Goal: Obtain resource: Download file/media

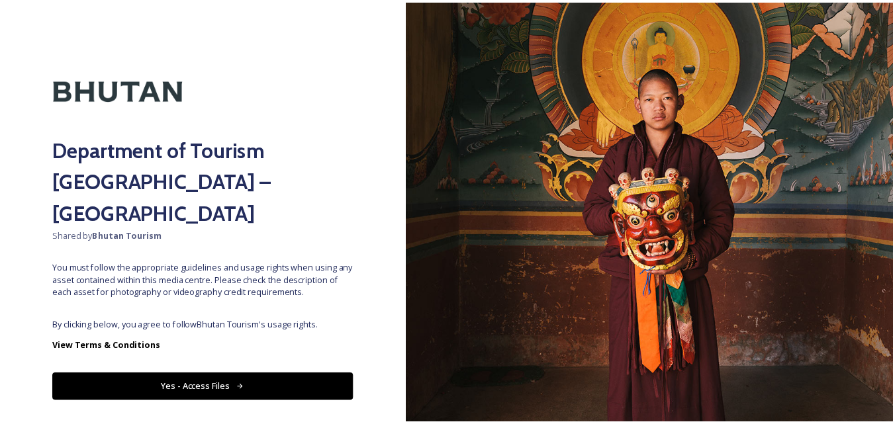
scroll to position [10, 0]
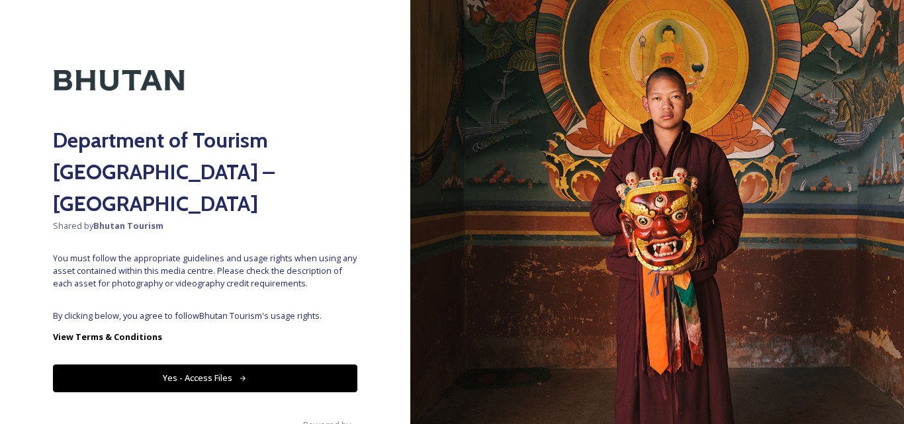
click at [220, 365] on button "Yes - Access Files" at bounding box center [205, 378] width 304 height 27
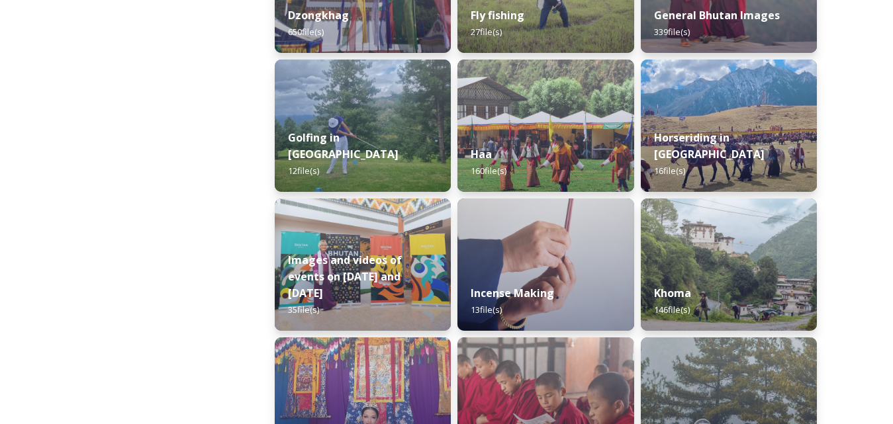
scroll to position [627, 0]
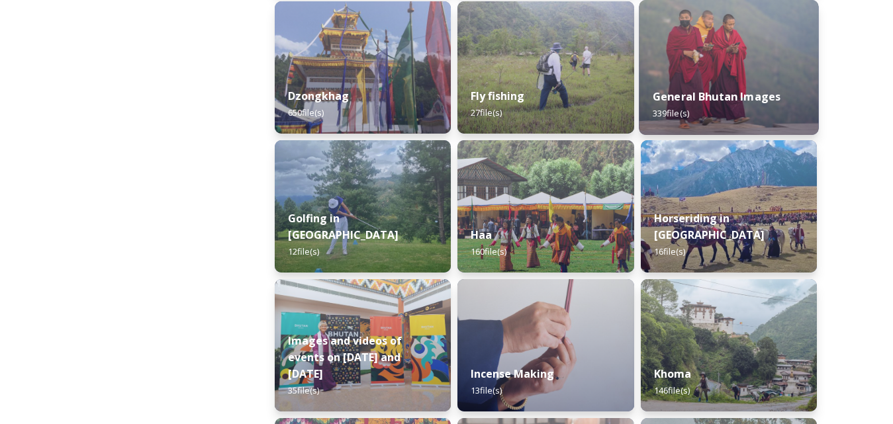
click at [711, 58] on img at bounding box center [729, 67] width 180 height 135
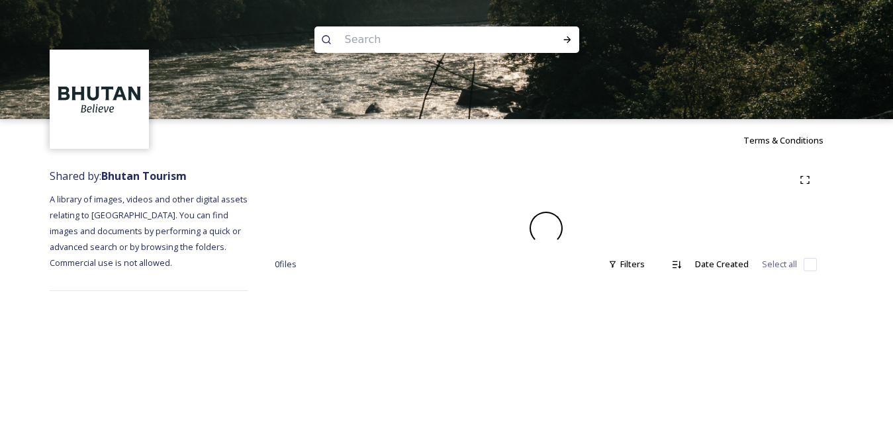
click at [893, 130] on div "Terms & Conditions" at bounding box center [446, 140] width 893 height 42
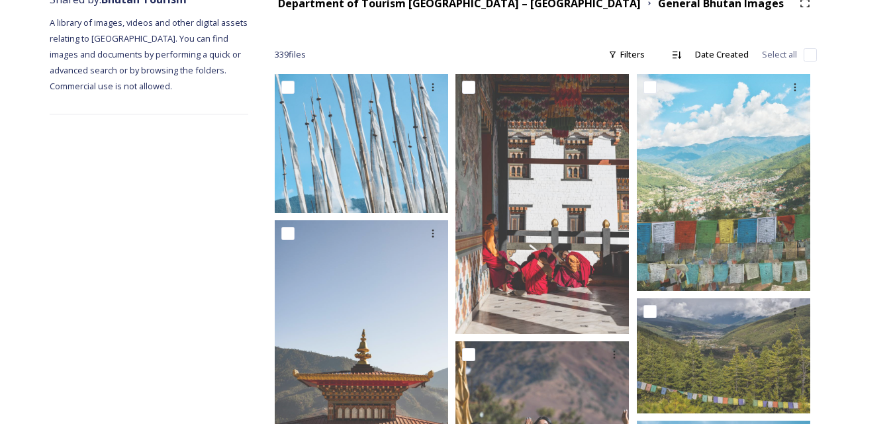
scroll to position [174, 0]
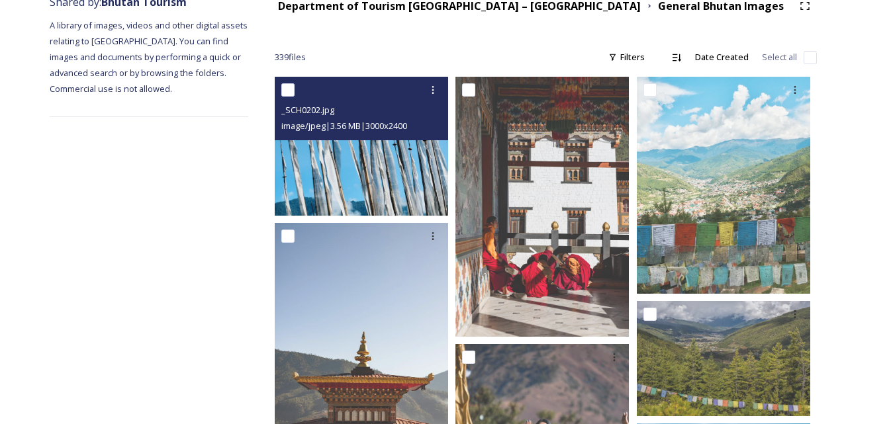
click at [356, 172] on img at bounding box center [361, 146] width 173 height 139
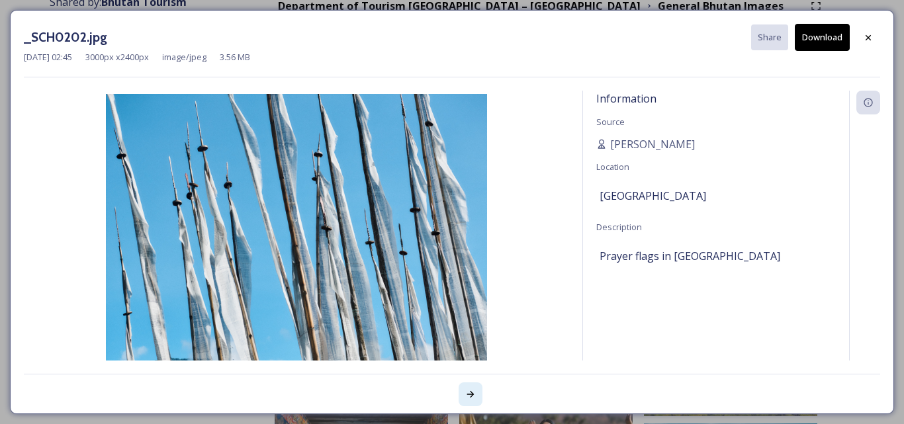
click at [470, 394] on icon at bounding box center [470, 394] width 11 height 11
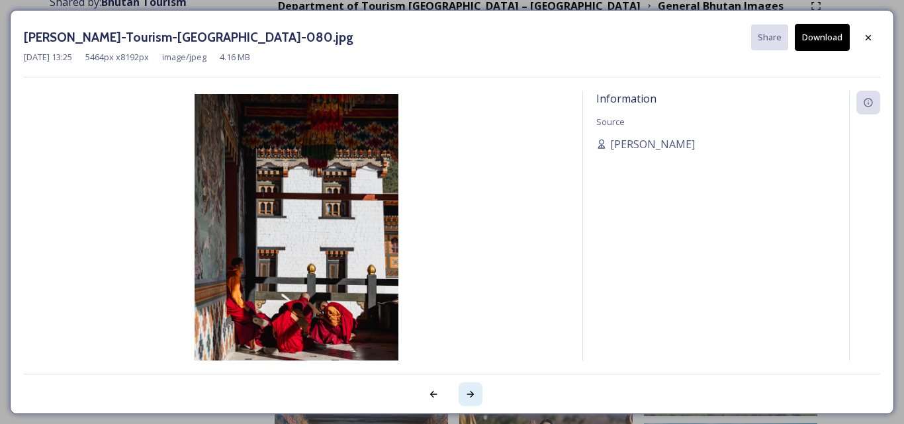
click at [470, 394] on icon at bounding box center [470, 394] width 11 height 11
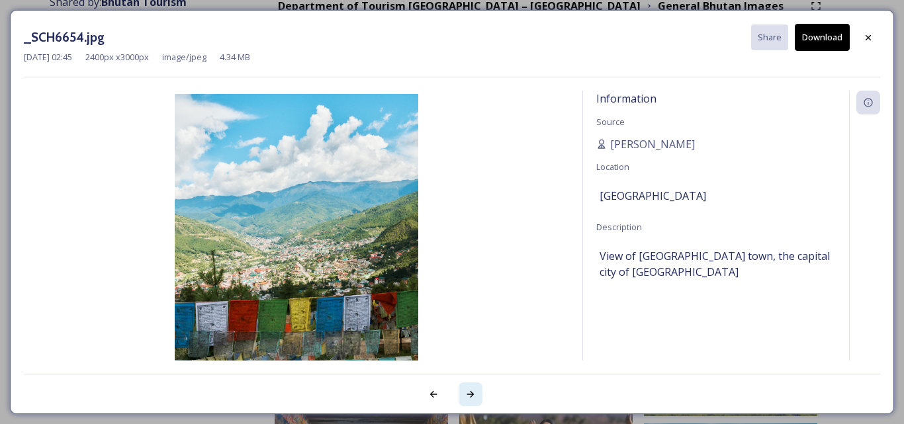
click at [473, 398] on icon at bounding box center [470, 394] width 11 height 11
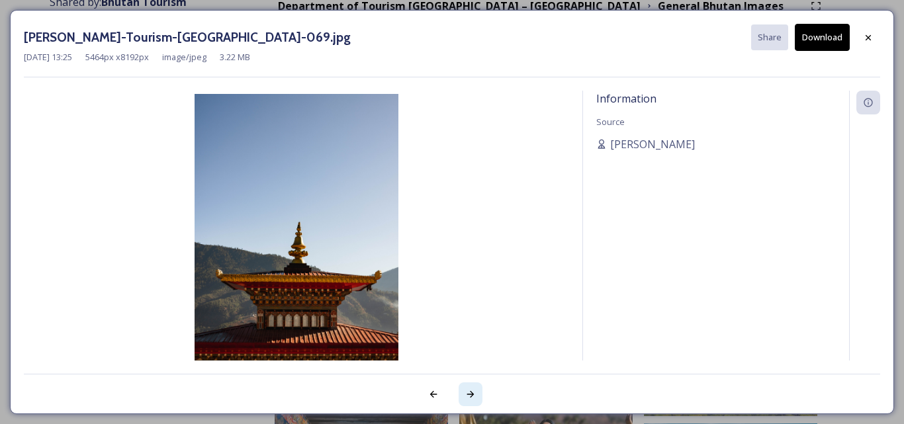
click at [473, 398] on icon at bounding box center [470, 394] width 11 height 11
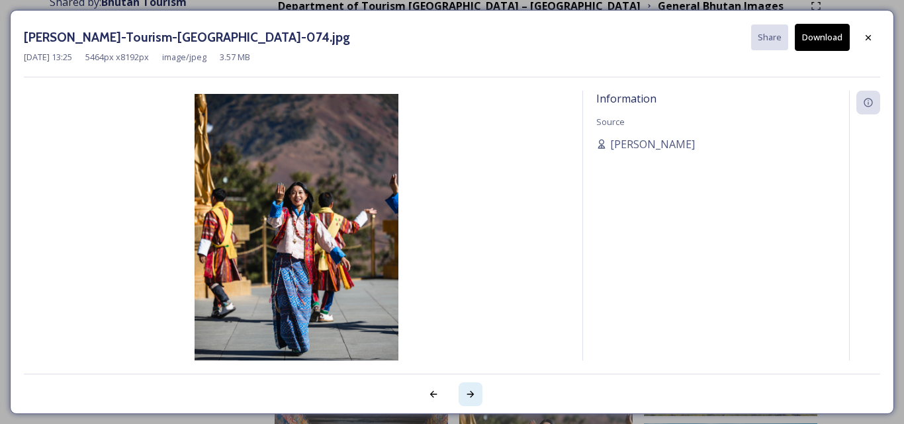
click at [471, 394] on icon at bounding box center [470, 394] width 7 height 7
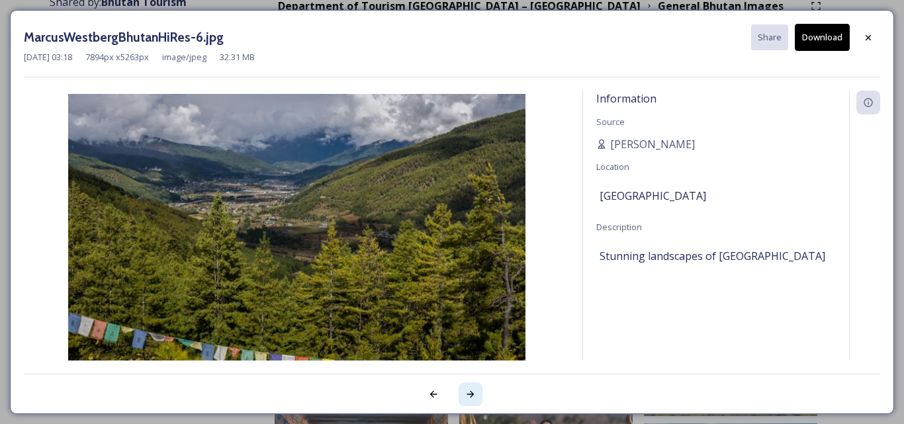
click at [471, 394] on icon at bounding box center [470, 394] width 7 height 7
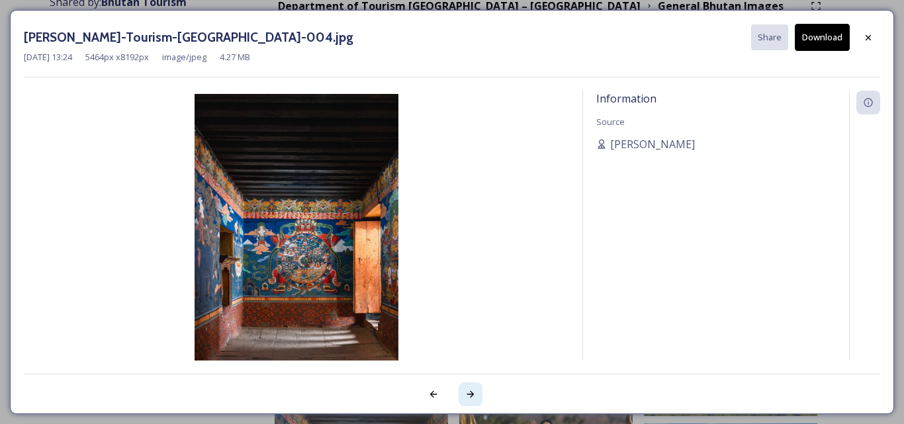
click at [471, 394] on icon at bounding box center [470, 394] width 7 height 7
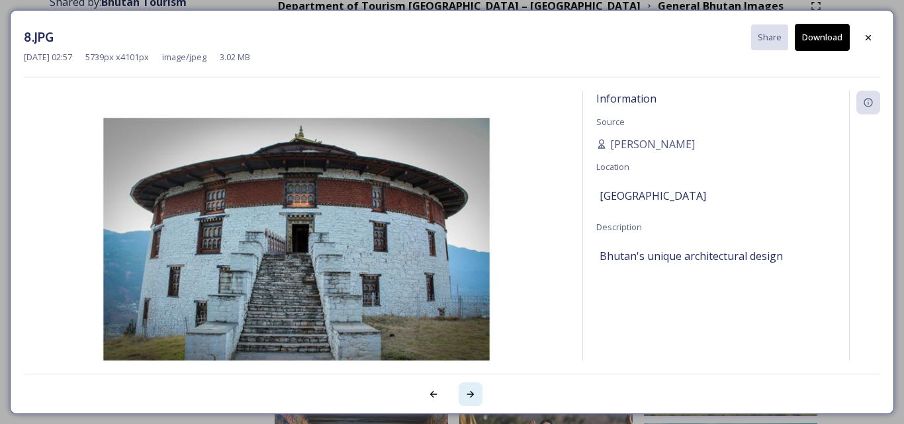
click at [471, 394] on icon at bounding box center [470, 394] width 7 height 7
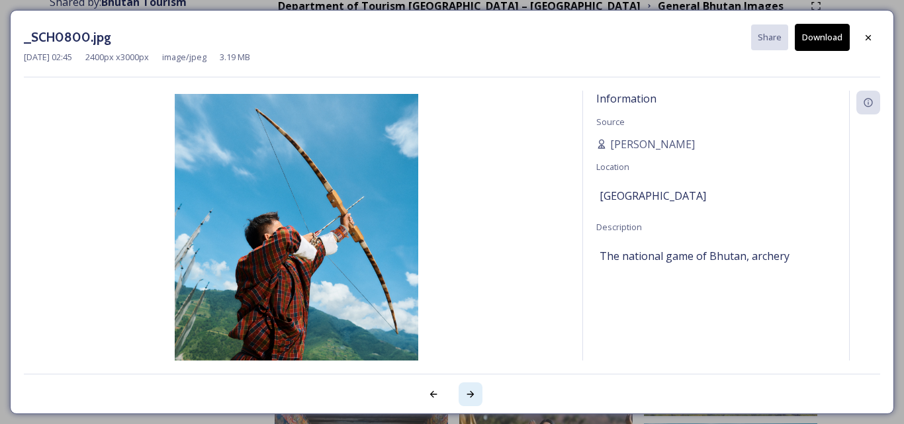
click at [471, 394] on icon at bounding box center [470, 394] width 7 height 7
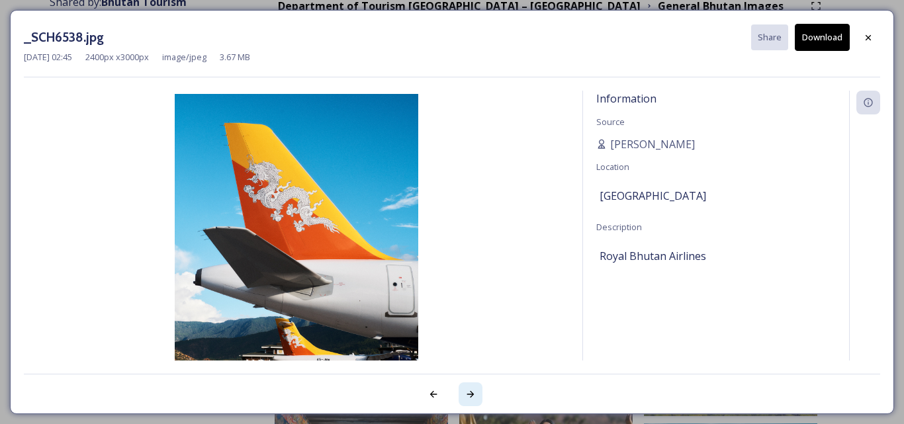
click at [471, 394] on icon at bounding box center [470, 394] width 7 height 7
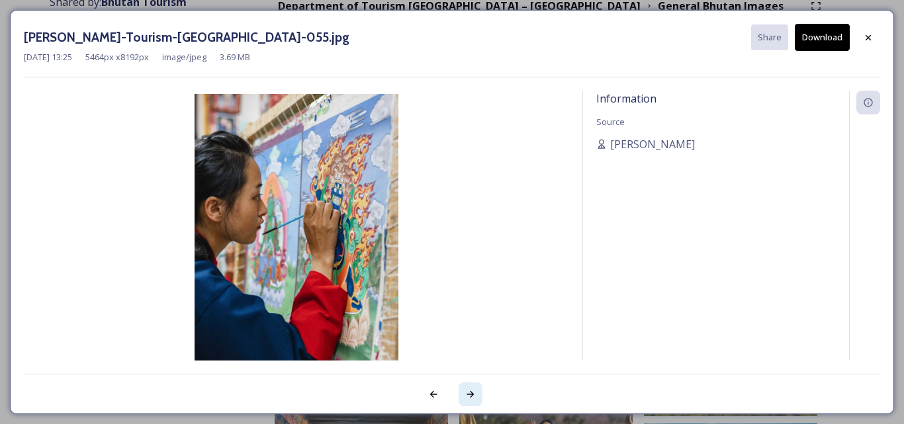
click at [471, 394] on icon at bounding box center [470, 394] width 7 height 7
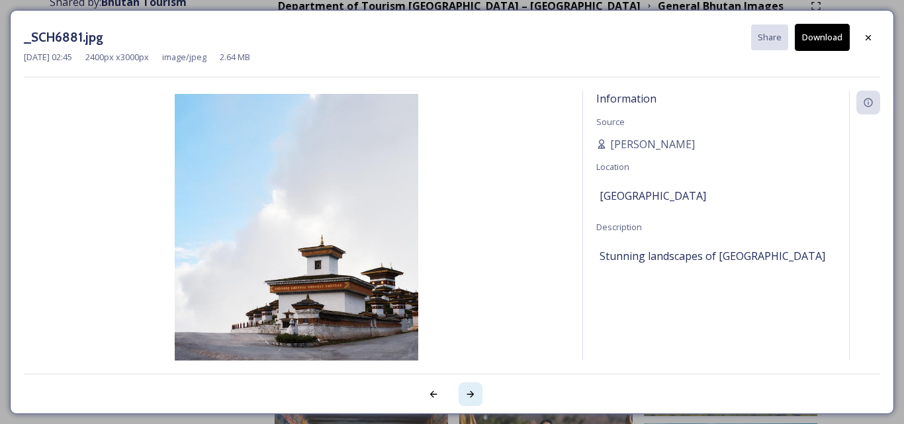
click at [471, 394] on icon at bounding box center [470, 394] width 7 height 7
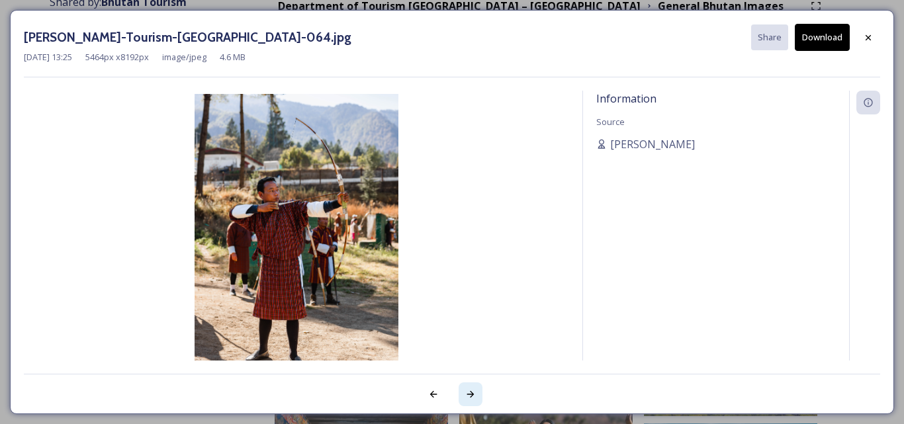
click at [471, 394] on icon at bounding box center [470, 394] width 7 height 7
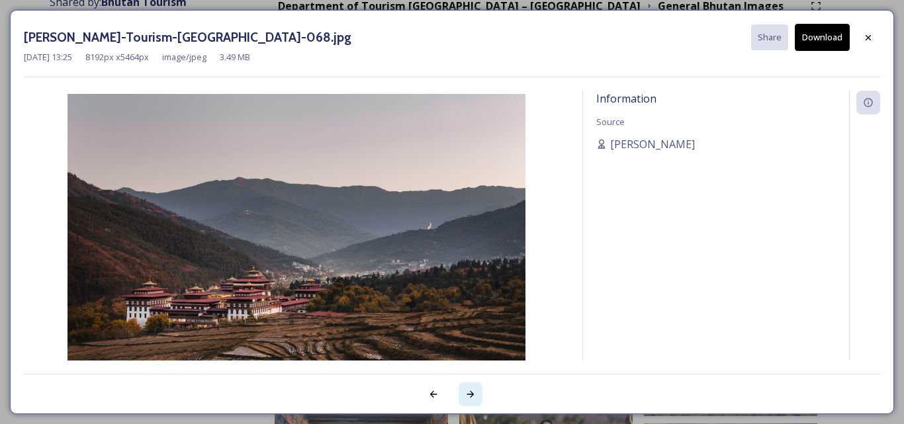
click at [471, 394] on icon at bounding box center [470, 394] width 7 height 7
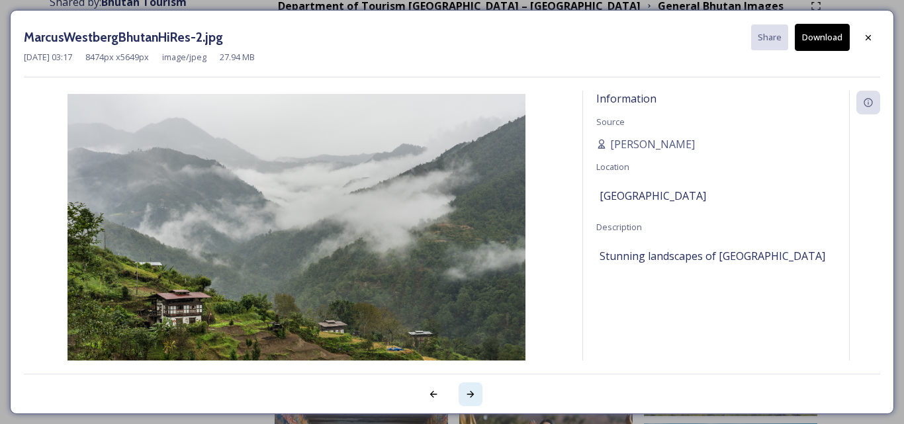
click at [471, 394] on icon at bounding box center [470, 394] width 7 height 7
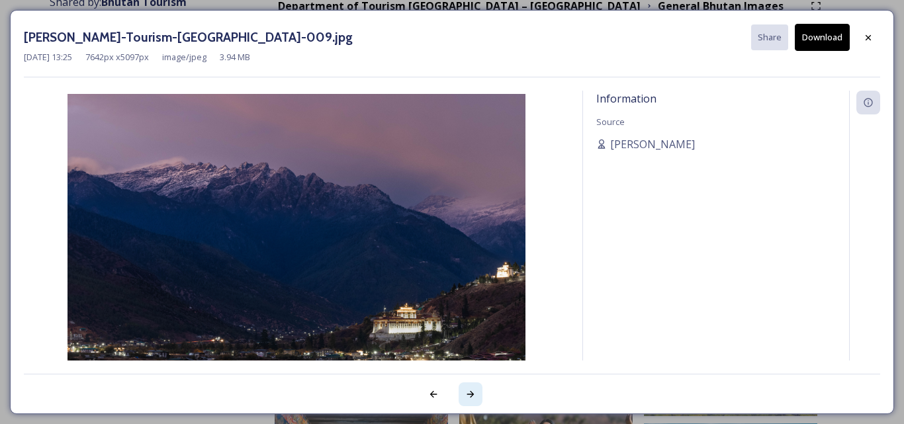
click at [471, 394] on icon at bounding box center [470, 394] width 7 height 7
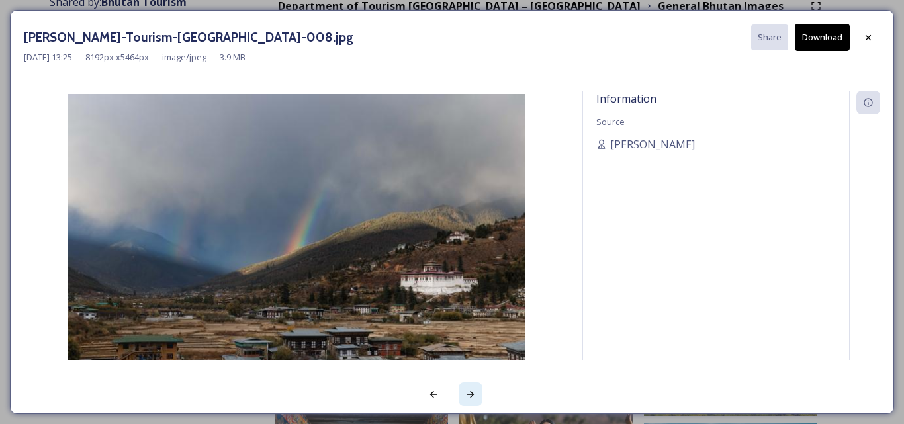
click at [471, 394] on icon at bounding box center [470, 394] width 7 height 7
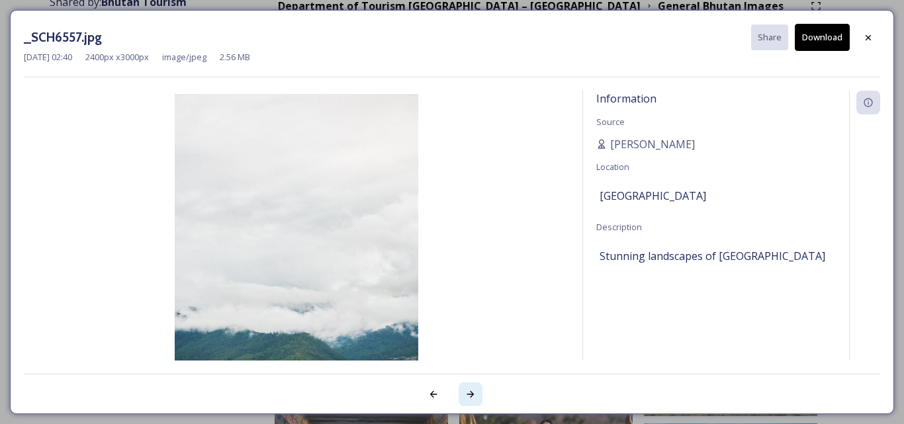
click at [471, 394] on icon at bounding box center [470, 394] width 7 height 7
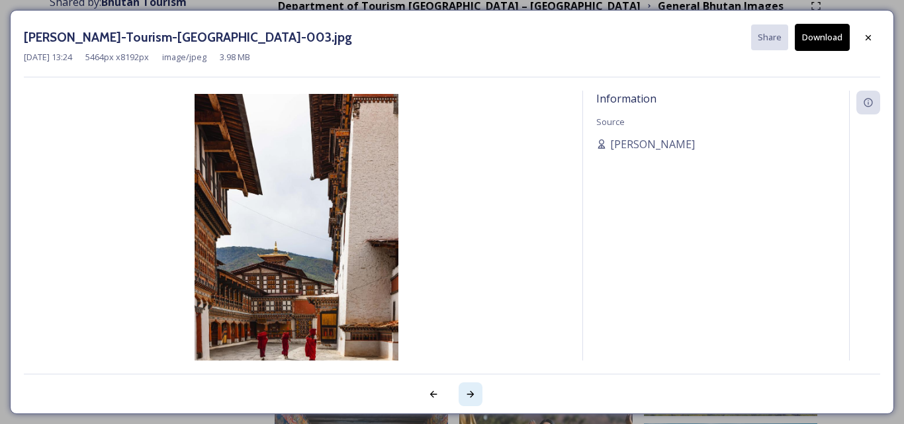
click at [471, 394] on icon at bounding box center [470, 394] width 7 height 7
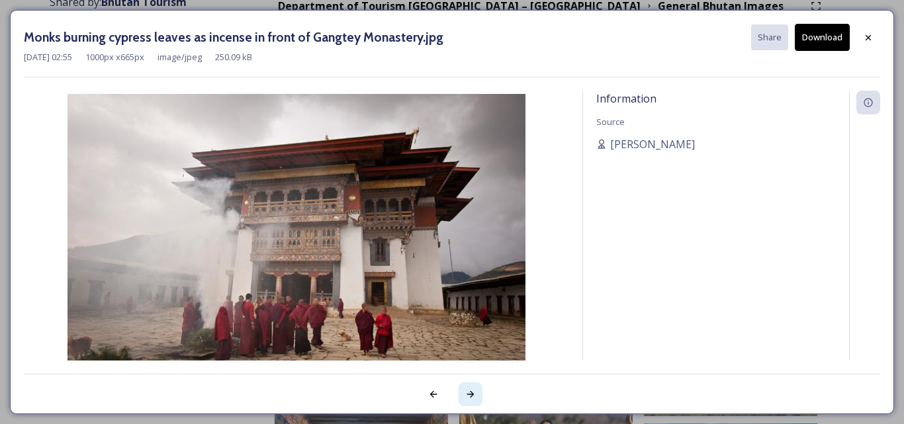
click at [471, 394] on icon at bounding box center [470, 394] width 7 height 7
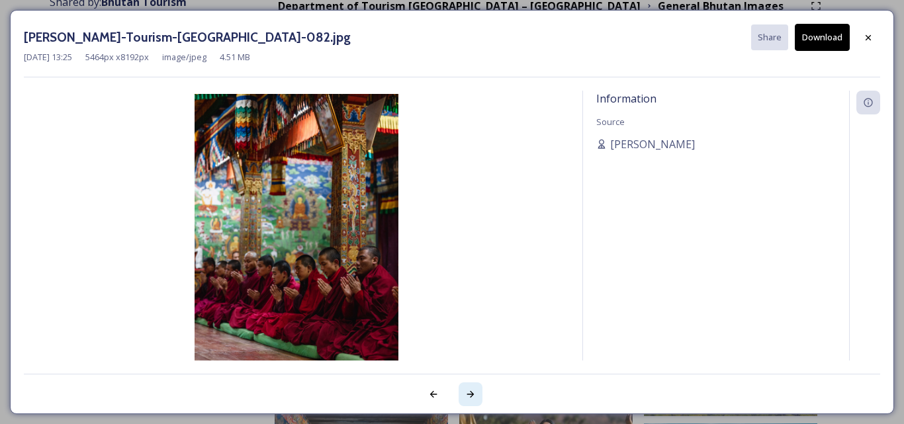
click at [471, 394] on icon at bounding box center [470, 394] width 7 height 7
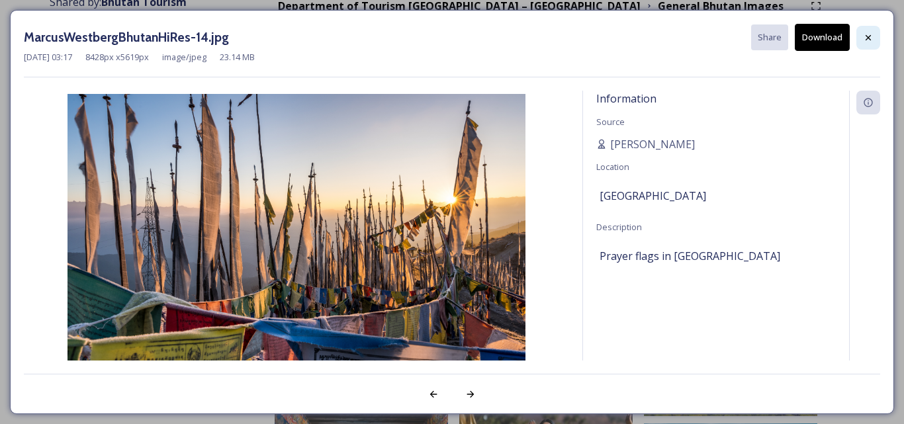
click at [867, 38] on icon at bounding box center [868, 36] width 5 height 5
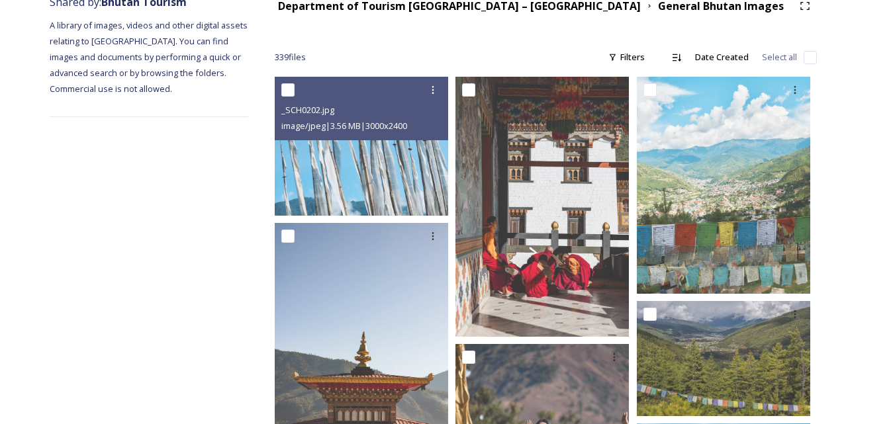
scroll to position [0, 0]
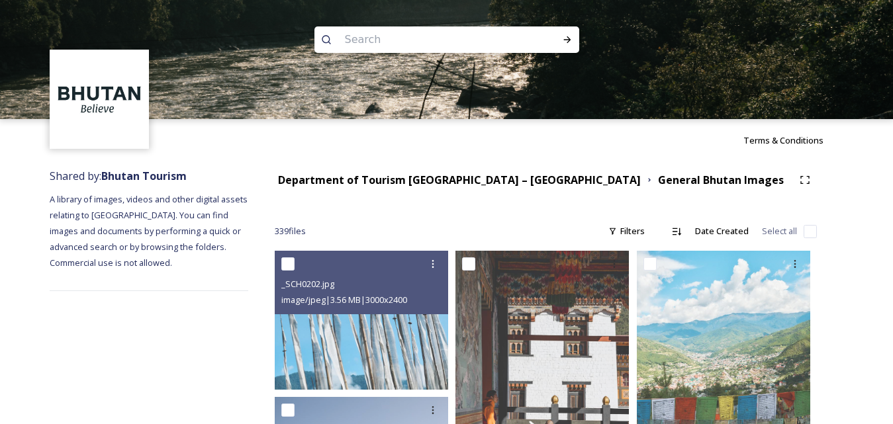
scroll to position [627, 0]
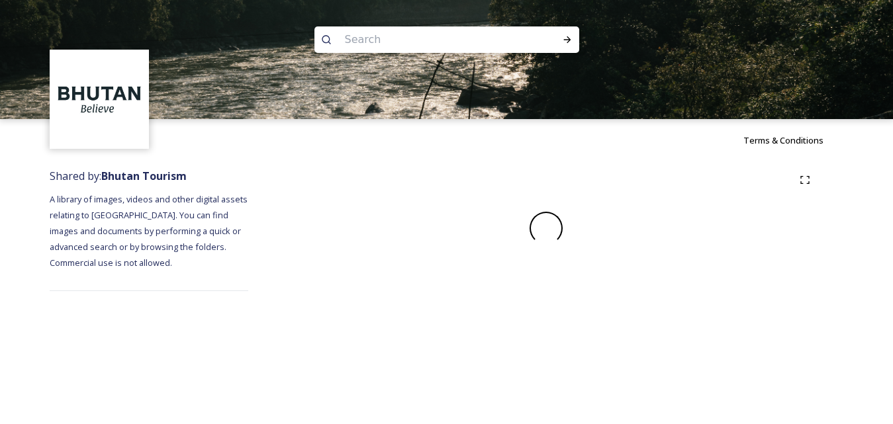
click at [893, 73] on img at bounding box center [446, 59] width 893 height 119
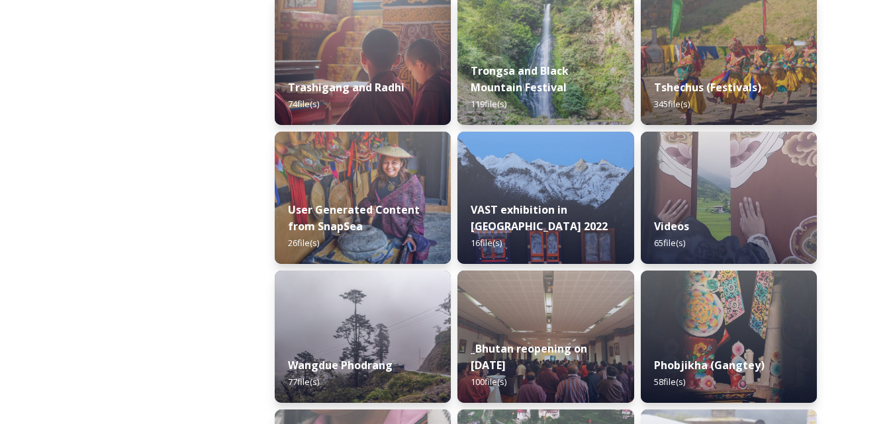
scroll to position [1753, 0]
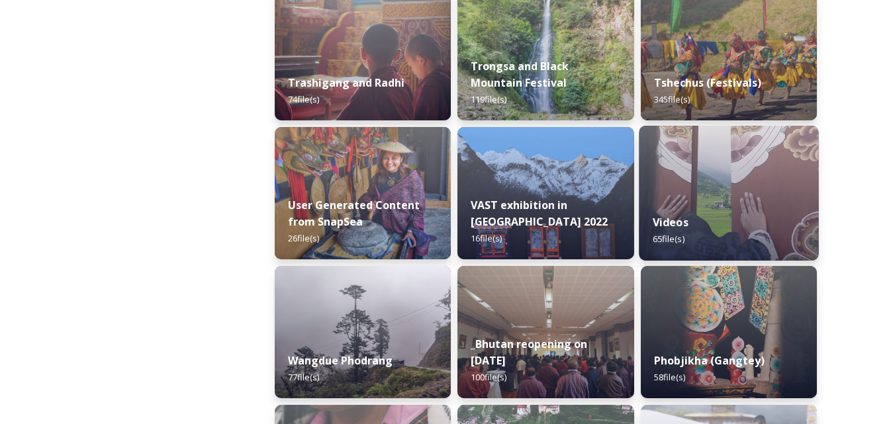
click at [728, 170] on img at bounding box center [729, 193] width 180 height 135
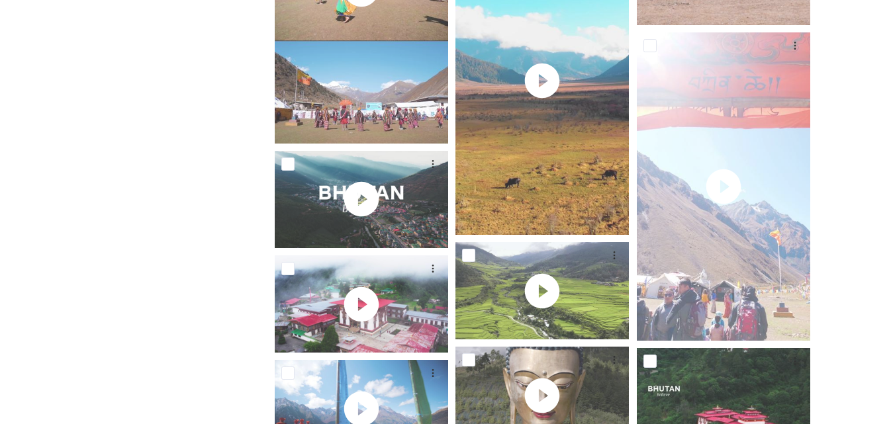
scroll to position [2399, 0]
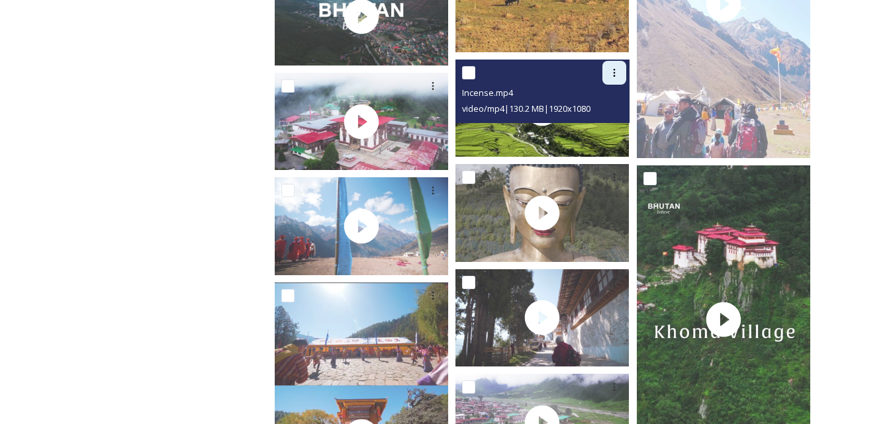
click at [616, 70] on icon at bounding box center [614, 73] width 11 height 11
click at [596, 98] on span "View File" at bounding box center [595, 101] width 34 height 13
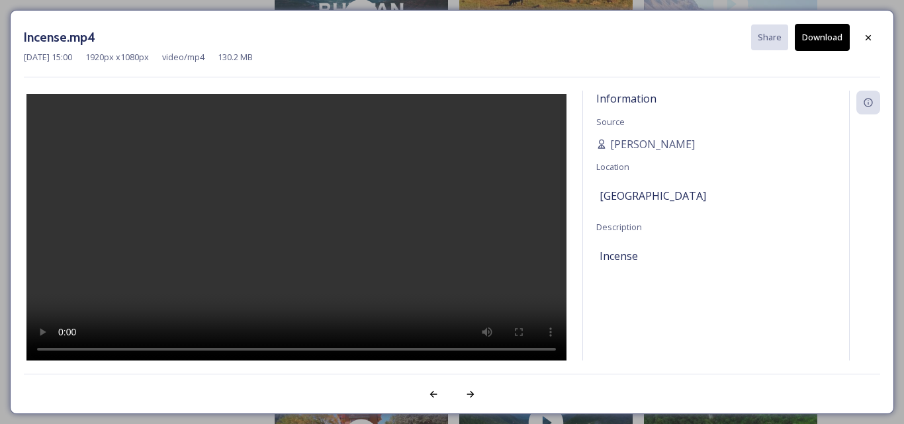
click at [230, 226] on video at bounding box center [296, 229] width 540 height 270
click at [866, 36] on icon at bounding box center [868, 37] width 11 height 11
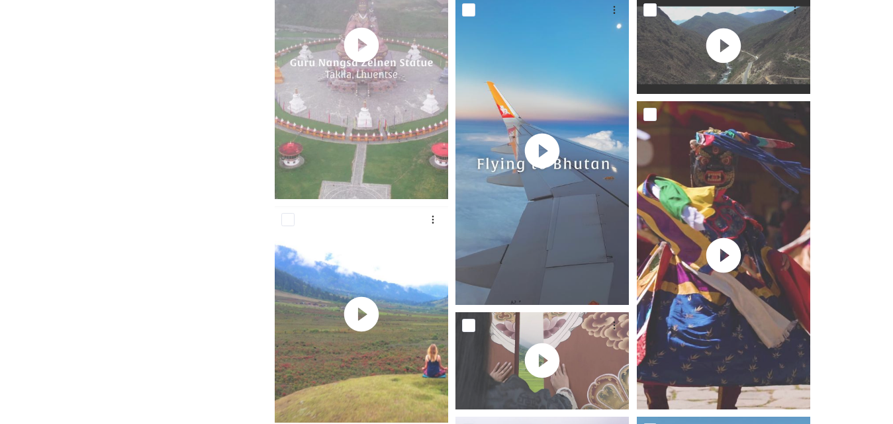
scroll to position [483, 0]
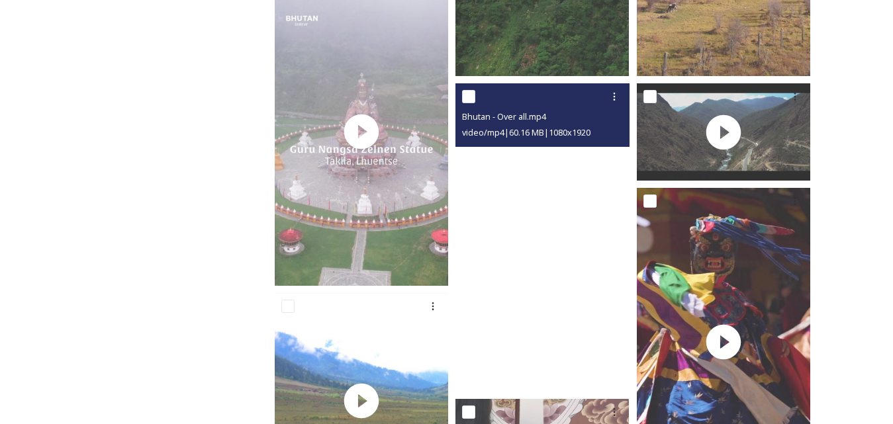
click at [565, 203] on video "Bhutan - Over all.mp4" at bounding box center [541, 237] width 173 height 308
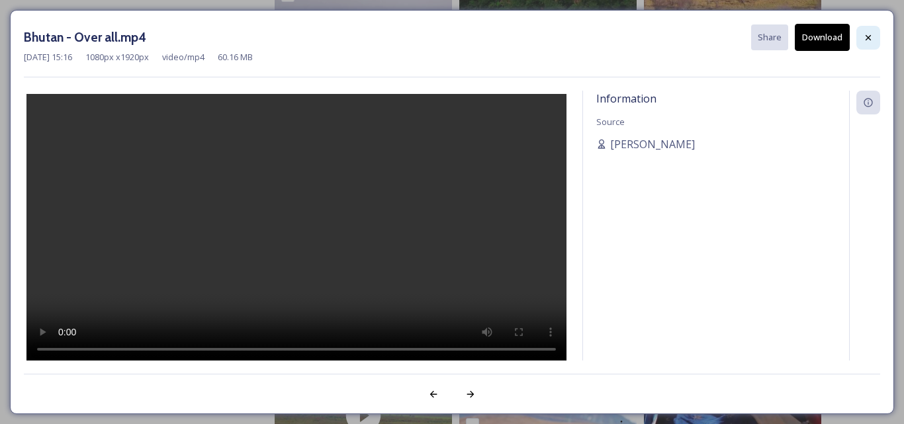
click at [864, 36] on icon at bounding box center [868, 37] width 11 height 11
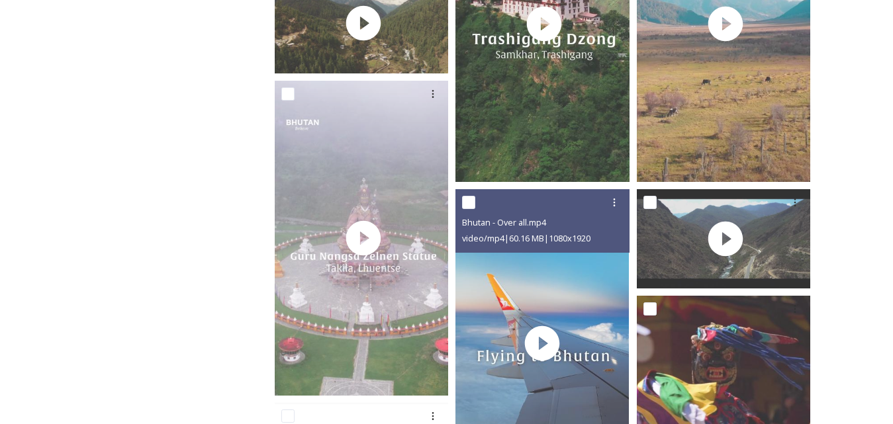
scroll to position [80, 0]
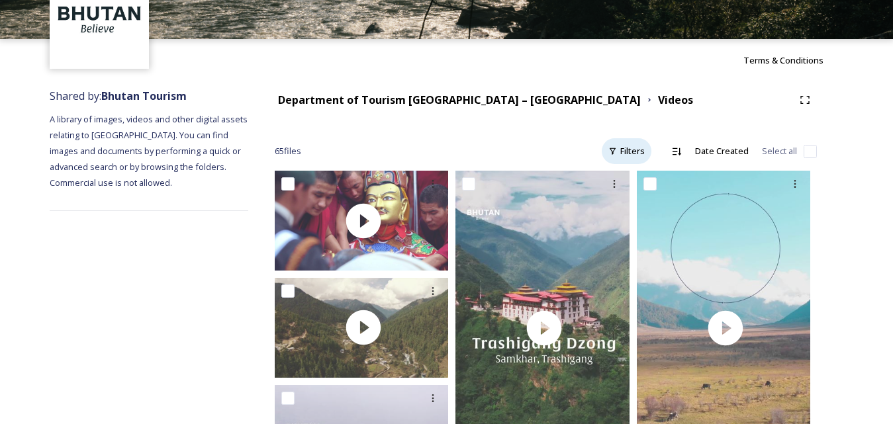
click at [628, 149] on div "Filters" at bounding box center [627, 151] width 50 height 26
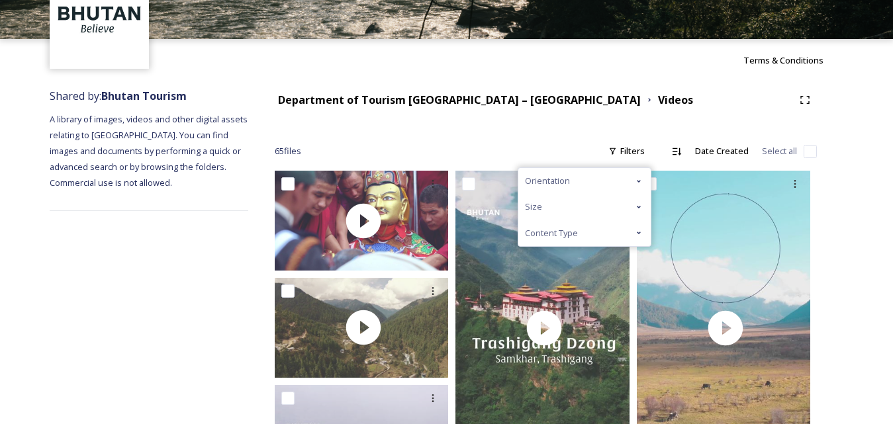
click at [635, 231] on icon at bounding box center [638, 233] width 11 height 11
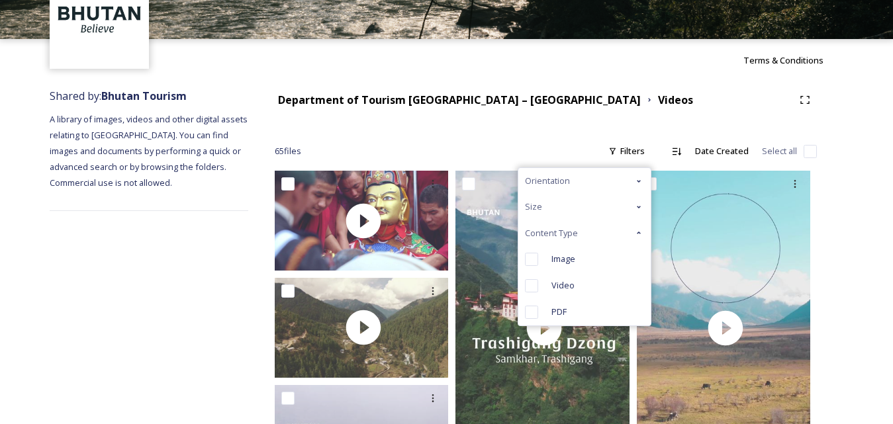
click at [619, 177] on div "Orientation" at bounding box center [584, 181] width 132 height 26
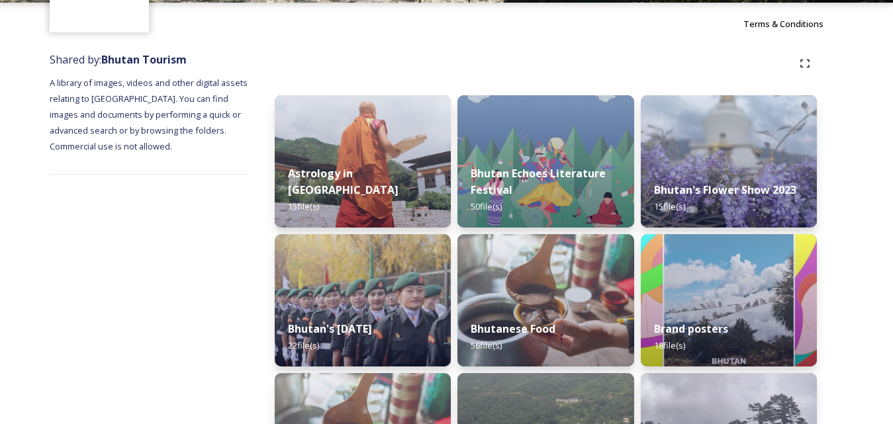
scroll to position [184, 0]
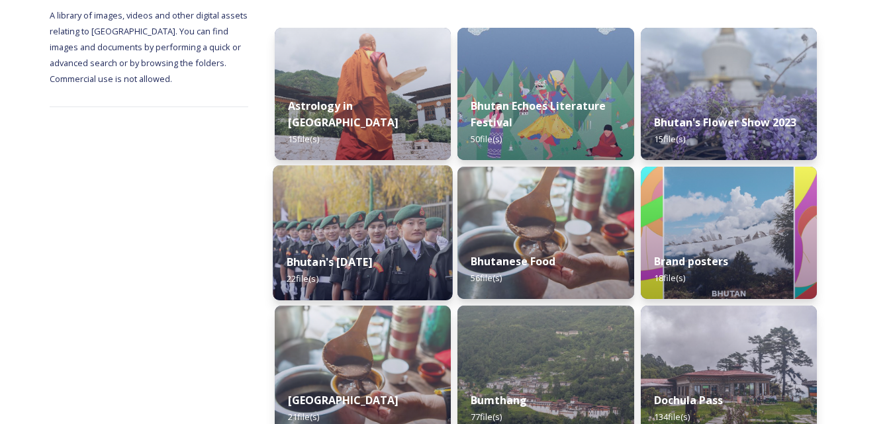
click at [322, 227] on img at bounding box center [363, 232] width 180 height 135
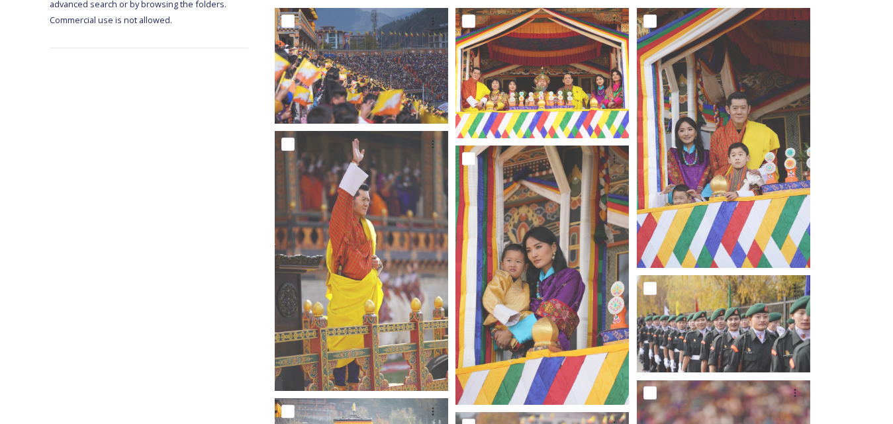
scroll to position [226, 0]
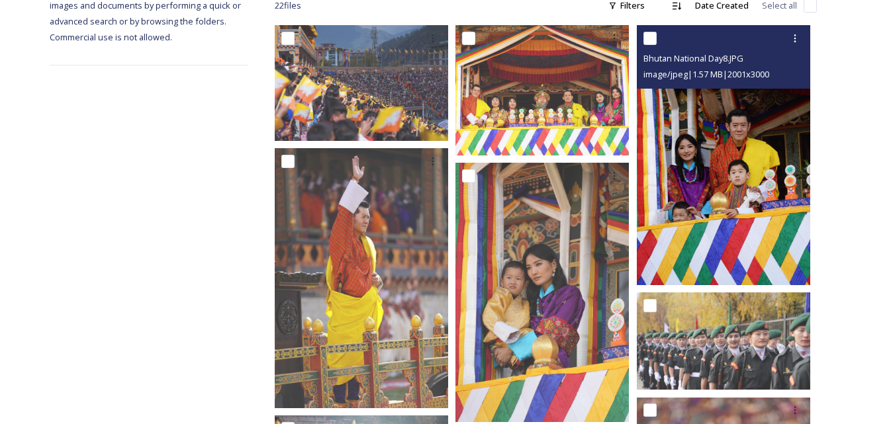
click at [757, 119] on img at bounding box center [723, 155] width 173 height 260
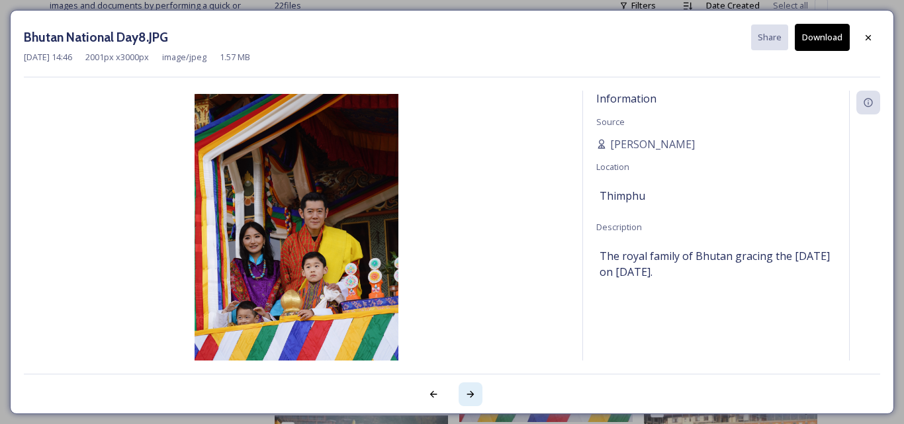
click at [472, 393] on icon at bounding box center [470, 394] width 7 height 7
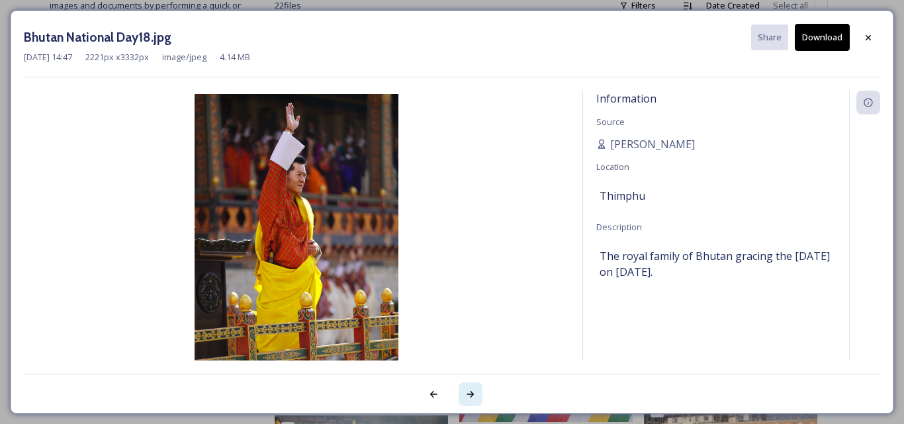
click at [472, 393] on icon at bounding box center [470, 394] width 7 height 7
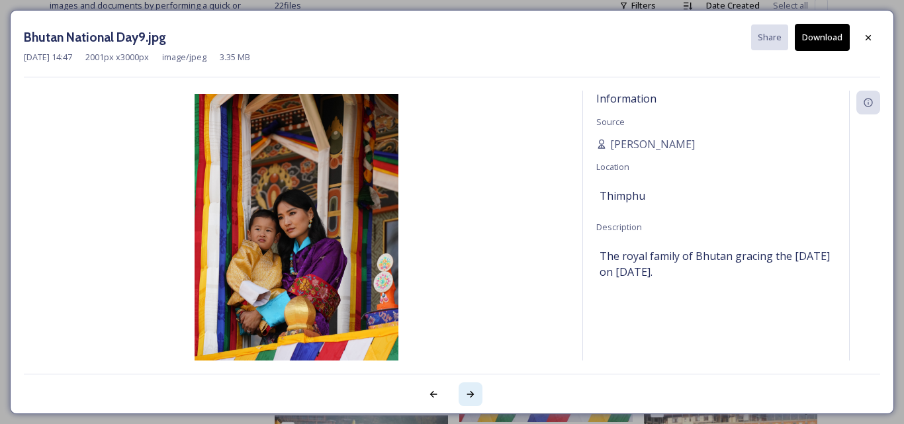
click at [472, 393] on icon at bounding box center [470, 394] width 7 height 7
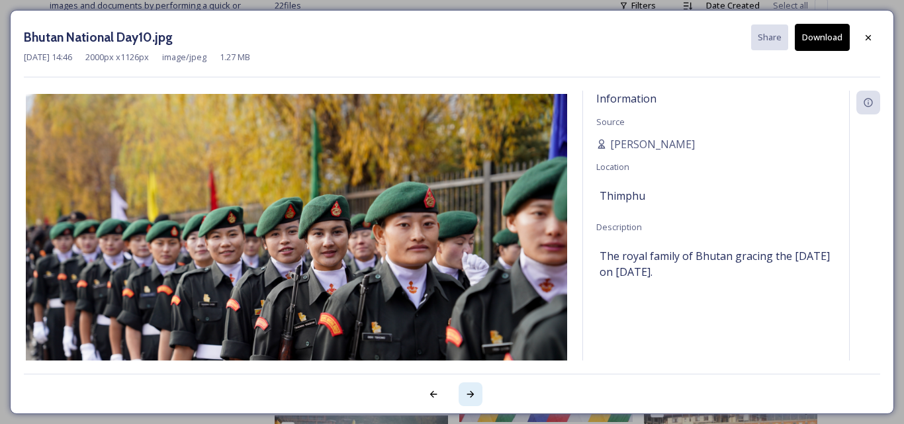
click at [472, 393] on icon at bounding box center [470, 394] width 7 height 7
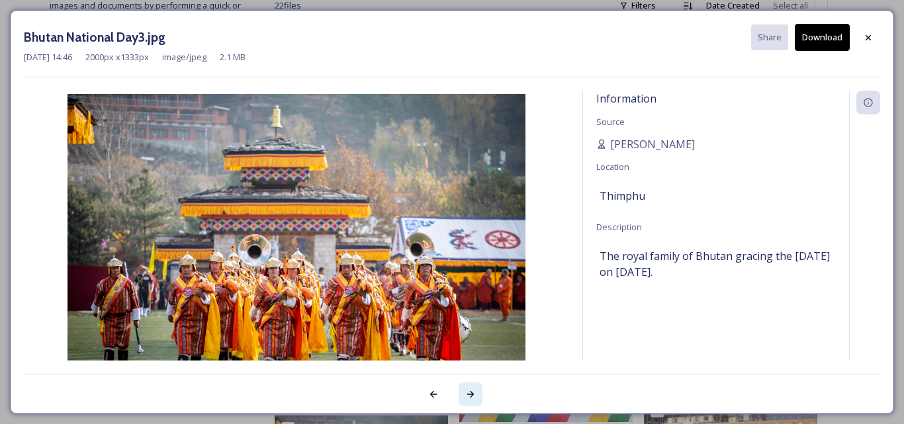
click at [472, 393] on icon at bounding box center [470, 394] width 7 height 7
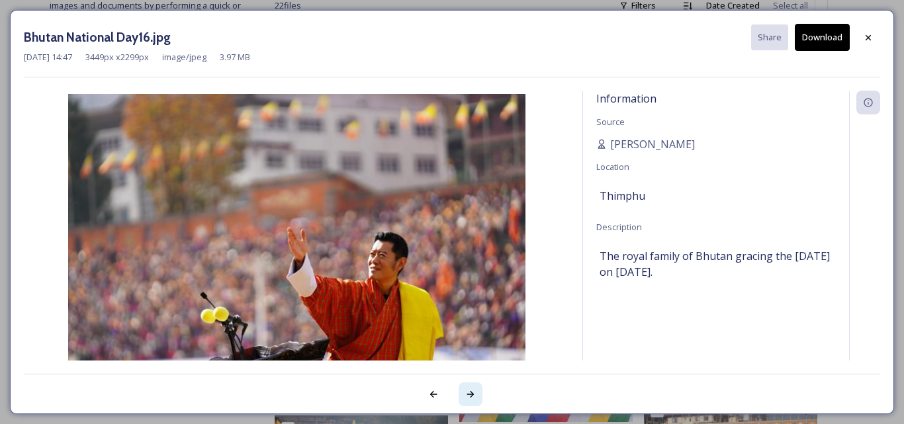
click at [472, 393] on icon at bounding box center [470, 394] width 7 height 7
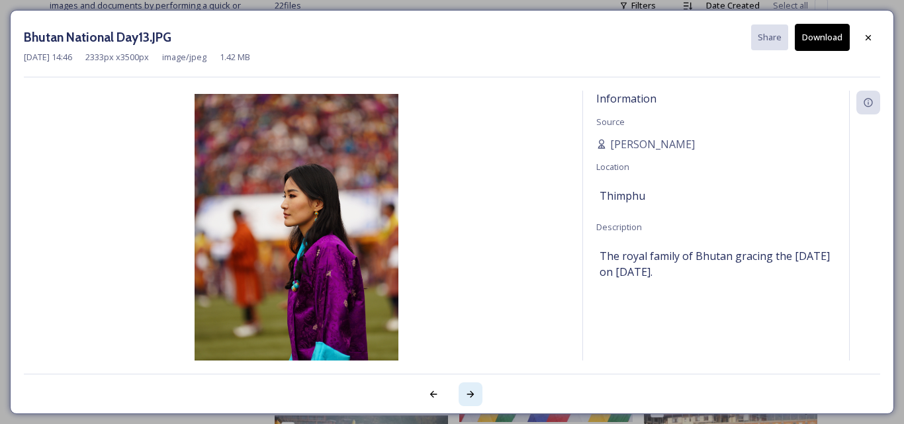
click at [470, 394] on icon at bounding box center [470, 394] width 11 height 11
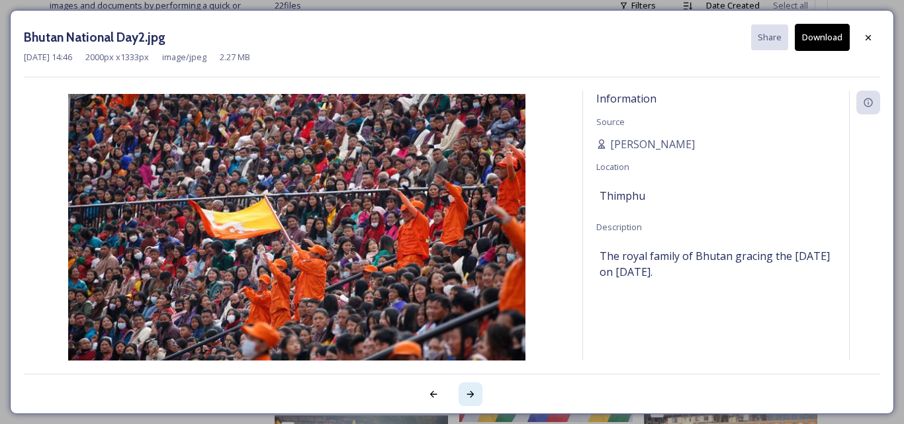
click at [470, 394] on icon at bounding box center [470, 394] width 11 height 11
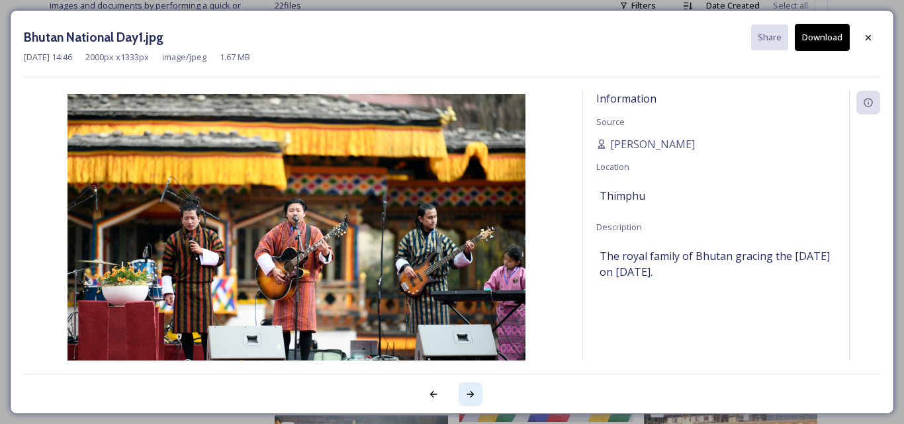
click at [470, 394] on icon at bounding box center [470, 394] width 11 height 11
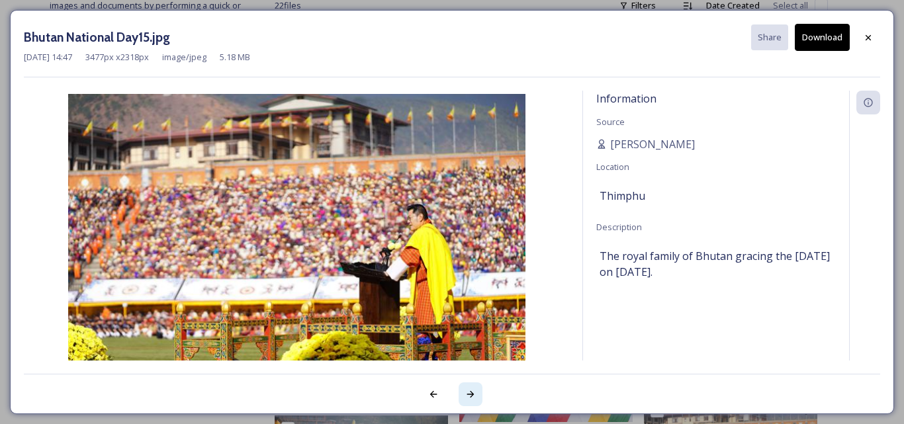
click at [470, 394] on icon at bounding box center [470, 394] width 11 height 11
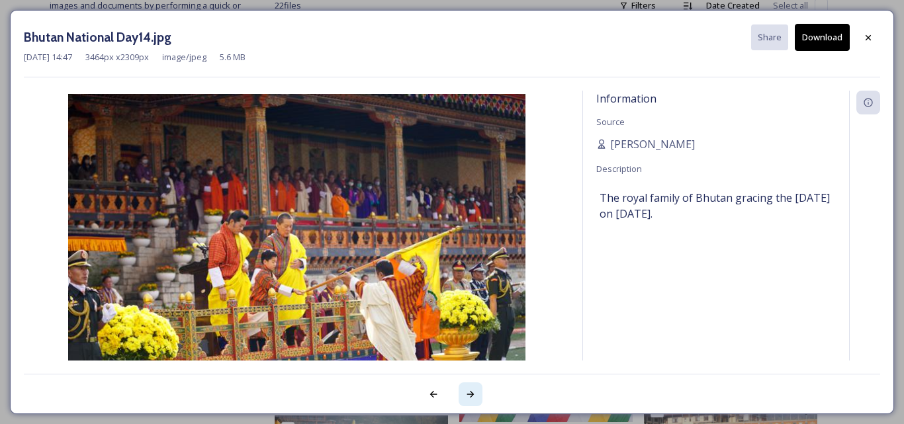
click at [470, 394] on icon at bounding box center [470, 394] width 11 height 11
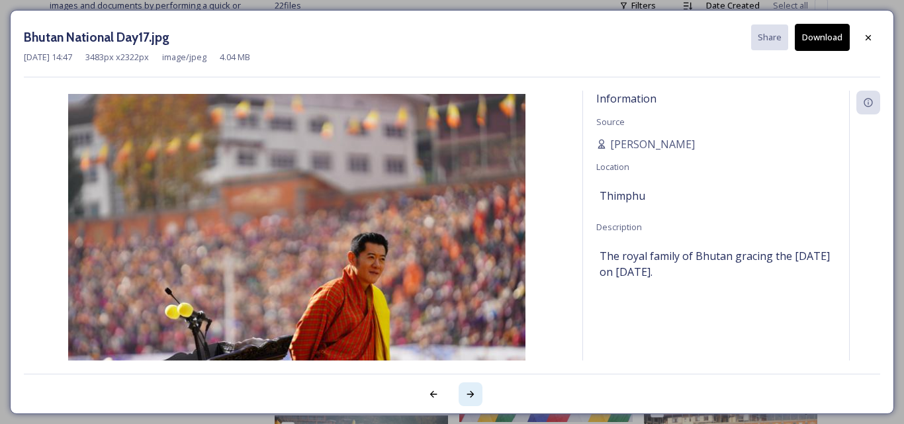
click at [470, 394] on icon at bounding box center [470, 394] width 11 height 11
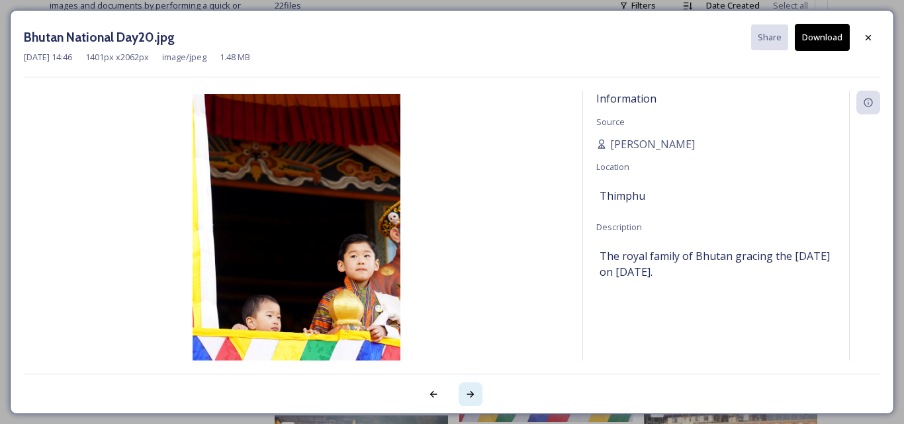
click at [470, 394] on icon at bounding box center [470, 394] width 11 height 11
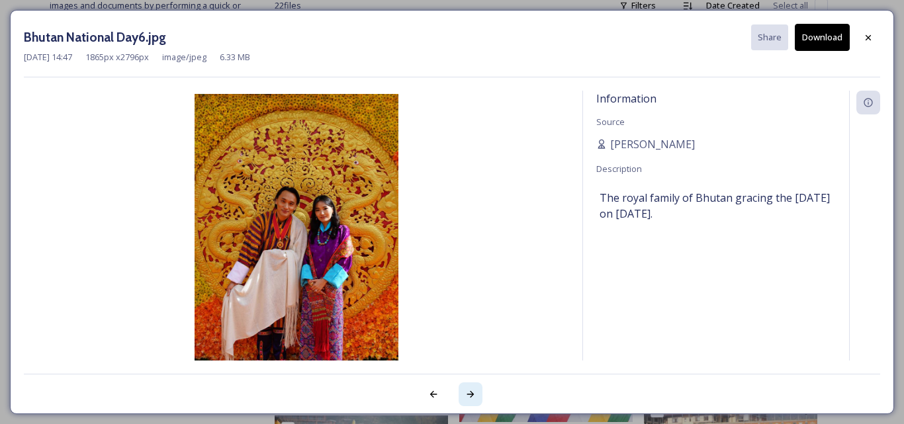
click at [470, 394] on icon at bounding box center [470, 394] width 11 height 11
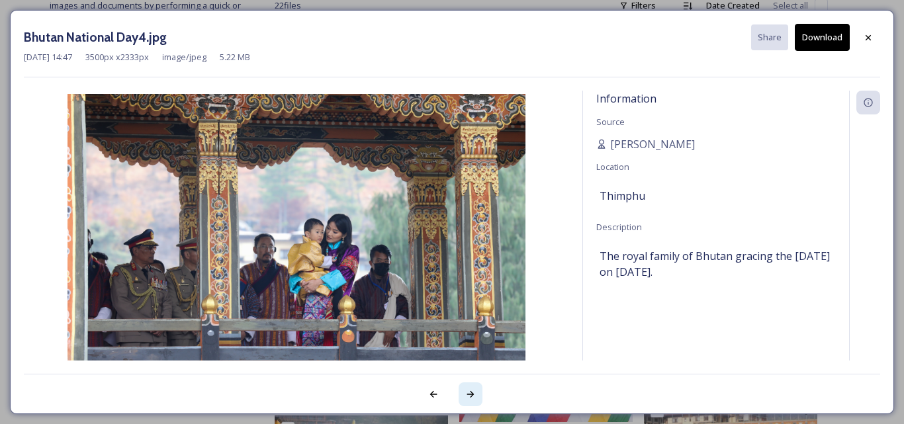
click at [475, 390] on icon at bounding box center [470, 394] width 11 height 11
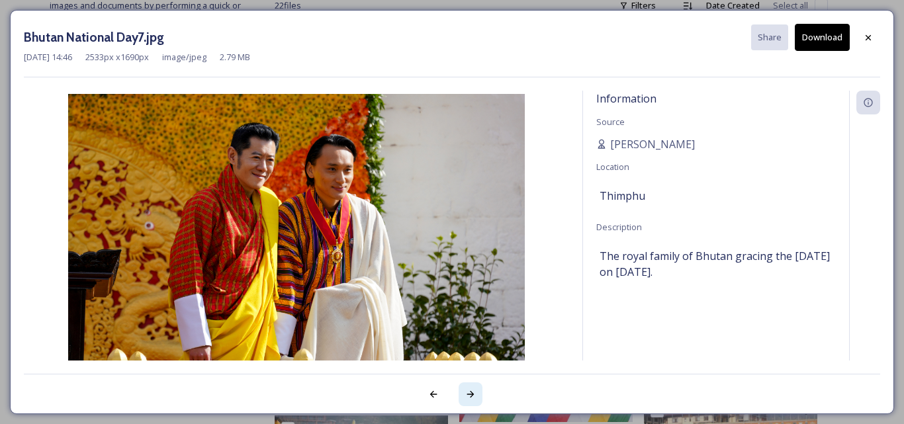
click at [475, 390] on icon at bounding box center [470, 394] width 11 height 11
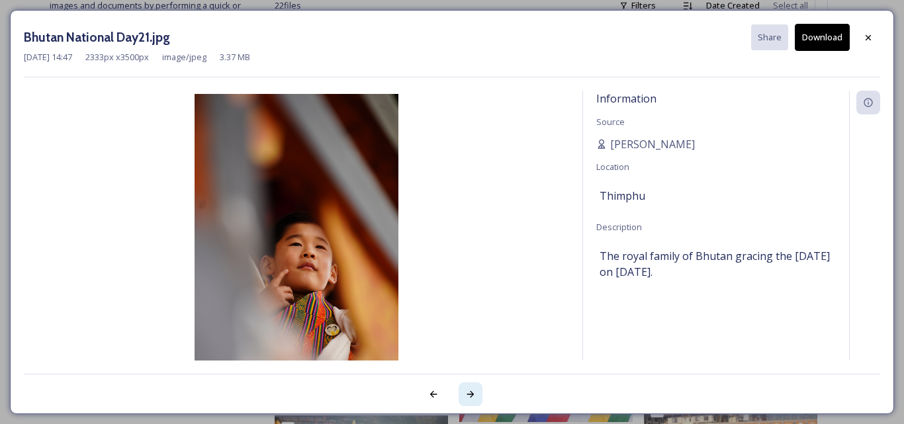
click at [475, 390] on icon at bounding box center [470, 394] width 11 height 11
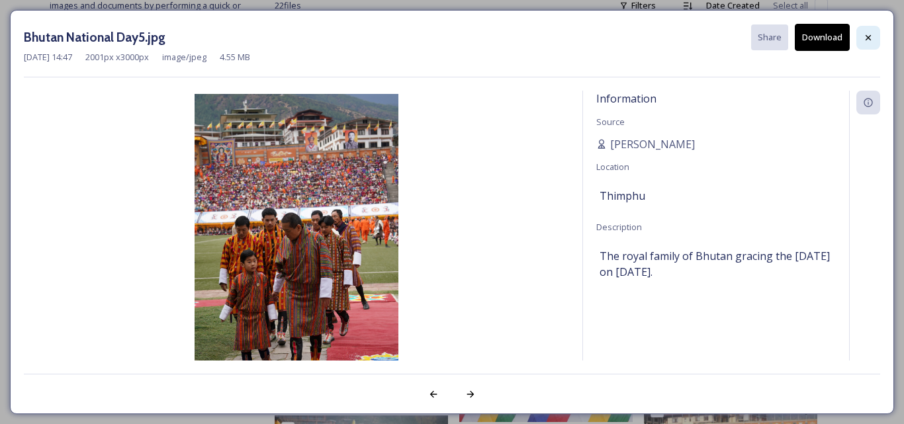
click at [867, 38] on icon at bounding box center [868, 36] width 5 height 5
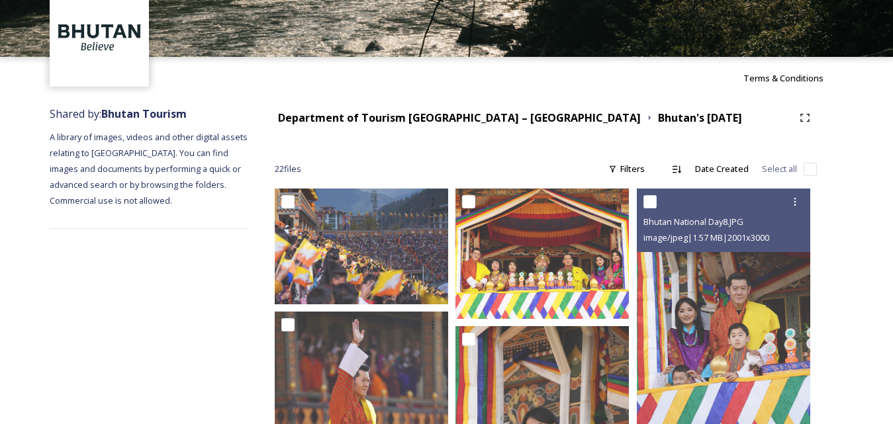
scroll to position [0, 0]
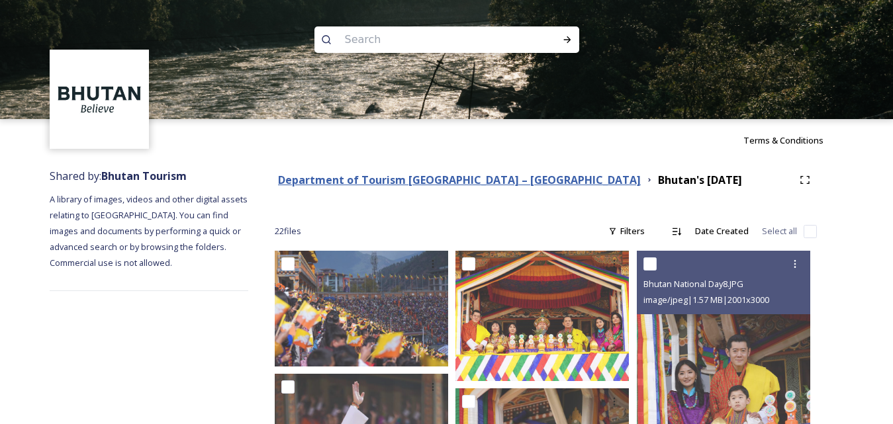
click at [414, 180] on strong "Department of Tourism [GEOGRAPHIC_DATA] – [GEOGRAPHIC_DATA]" at bounding box center [459, 180] width 363 height 15
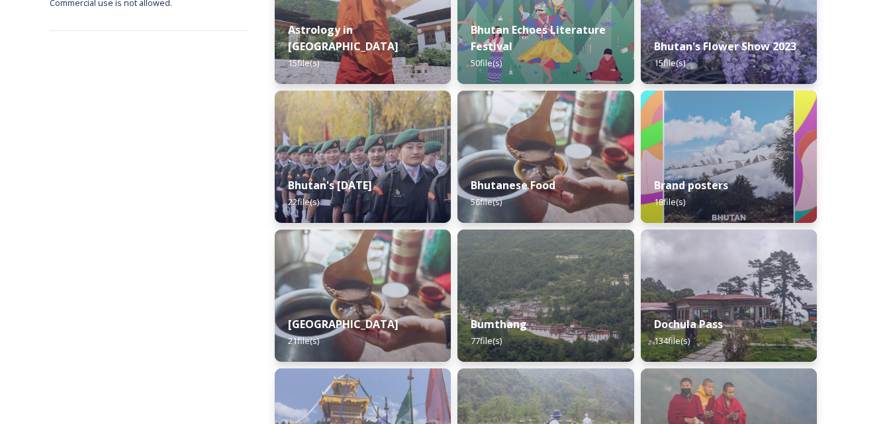
scroll to position [278, 0]
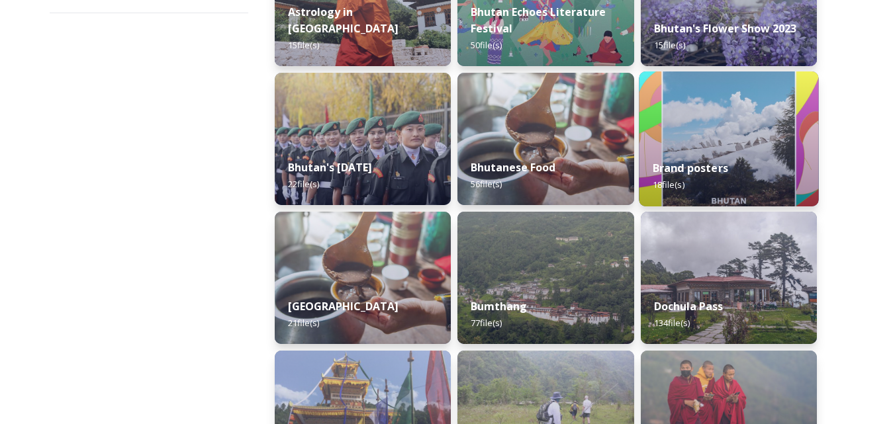
click at [719, 150] on div "Brand posters 18 file(s)" at bounding box center [729, 176] width 180 height 60
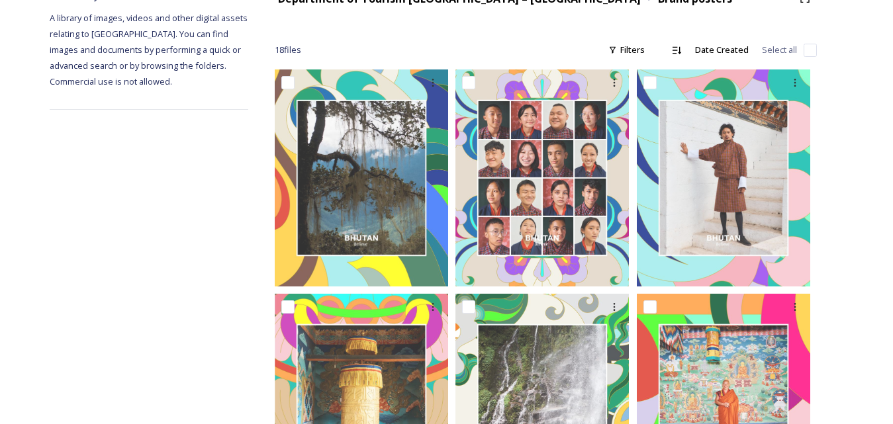
scroll to position [173, 0]
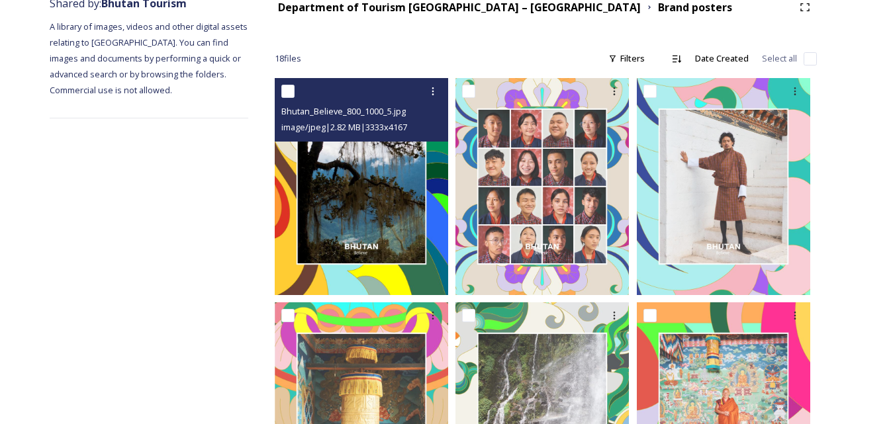
click at [359, 189] on img at bounding box center [361, 186] width 173 height 217
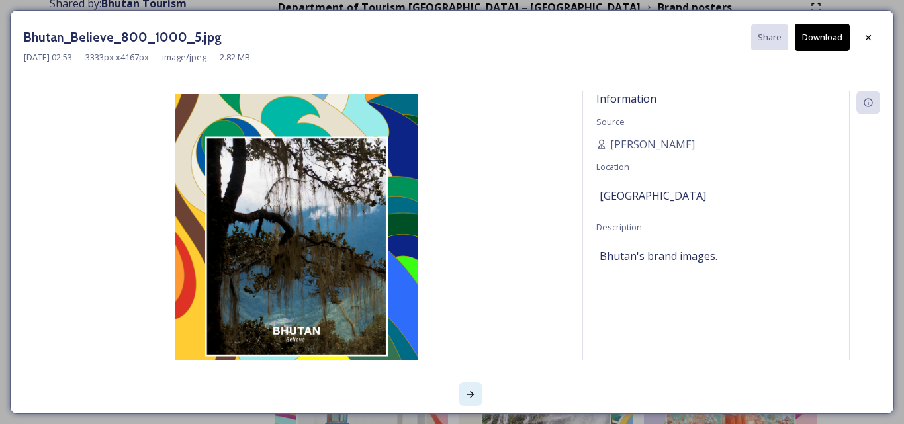
click at [472, 392] on icon at bounding box center [470, 394] width 7 height 7
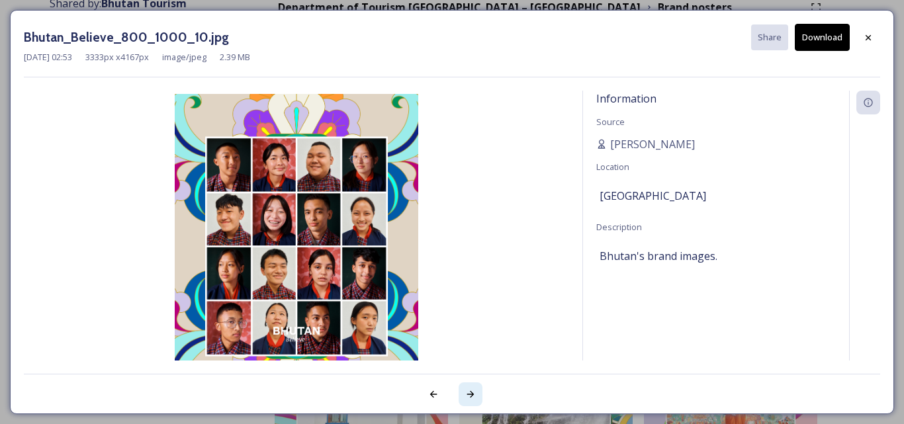
click at [472, 392] on icon at bounding box center [470, 394] width 7 height 7
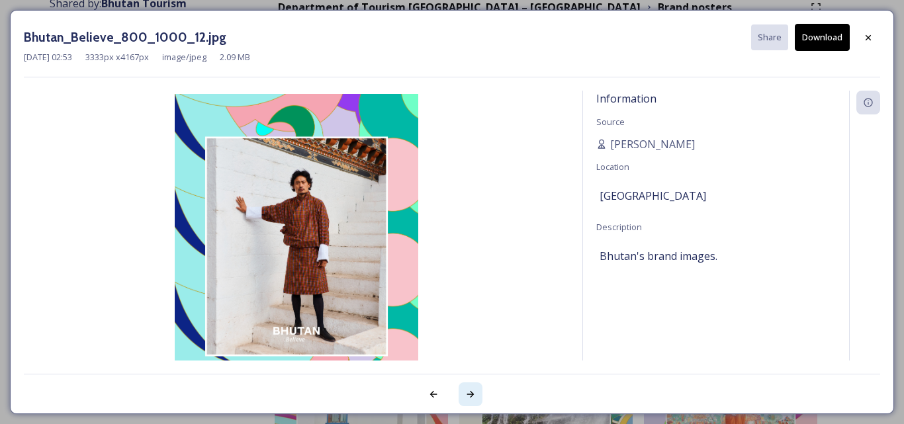
click at [472, 392] on icon at bounding box center [470, 394] width 7 height 7
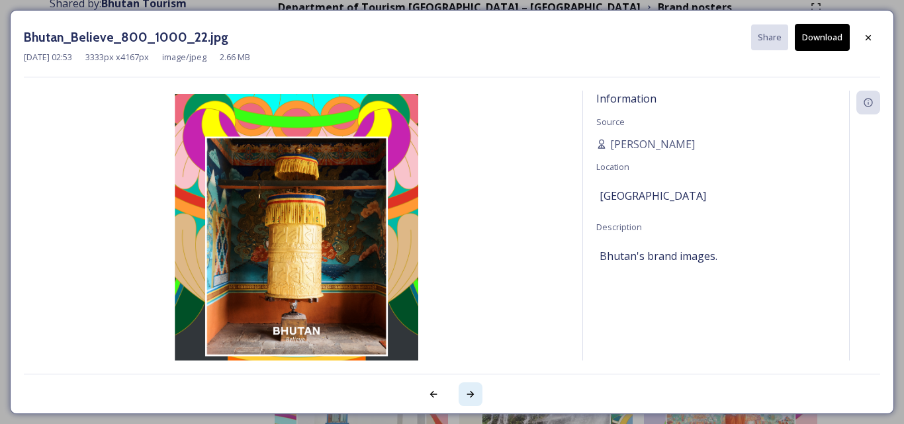
click at [472, 392] on icon at bounding box center [470, 394] width 7 height 7
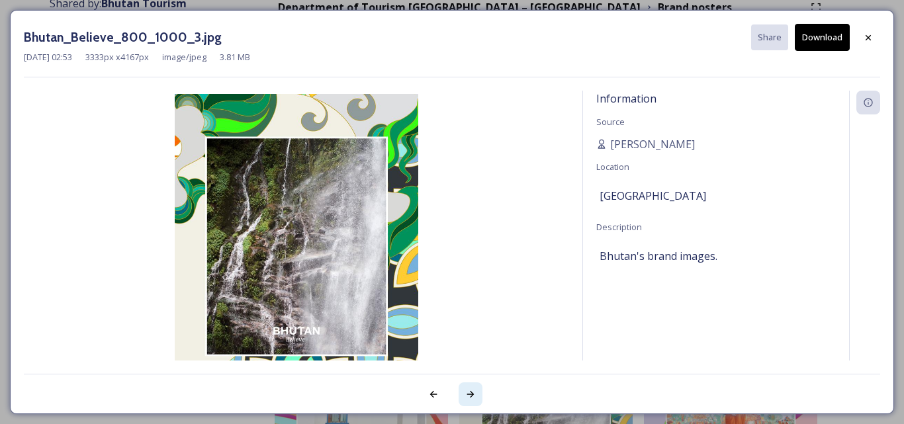
click at [472, 392] on icon at bounding box center [470, 394] width 7 height 7
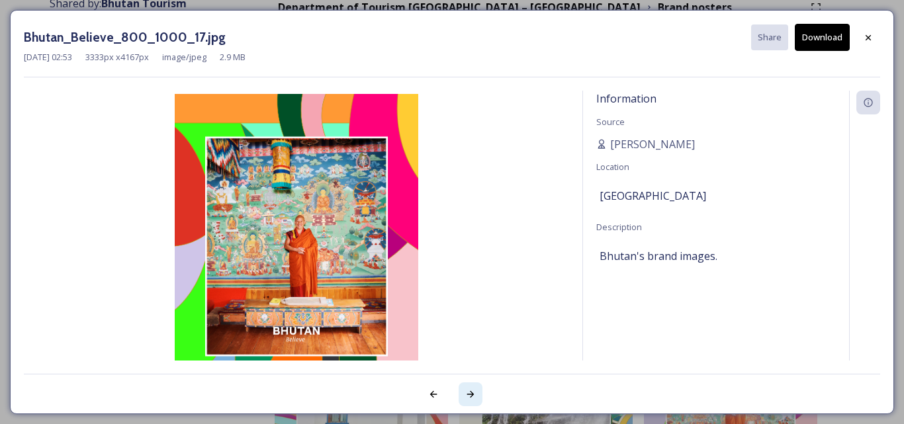
click at [472, 392] on icon at bounding box center [470, 394] width 7 height 7
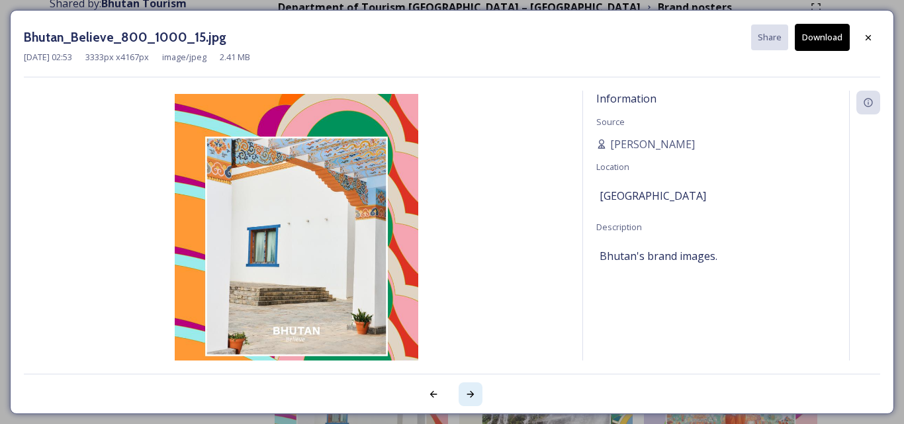
click at [472, 392] on icon at bounding box center [470, 394] width 7 height 7
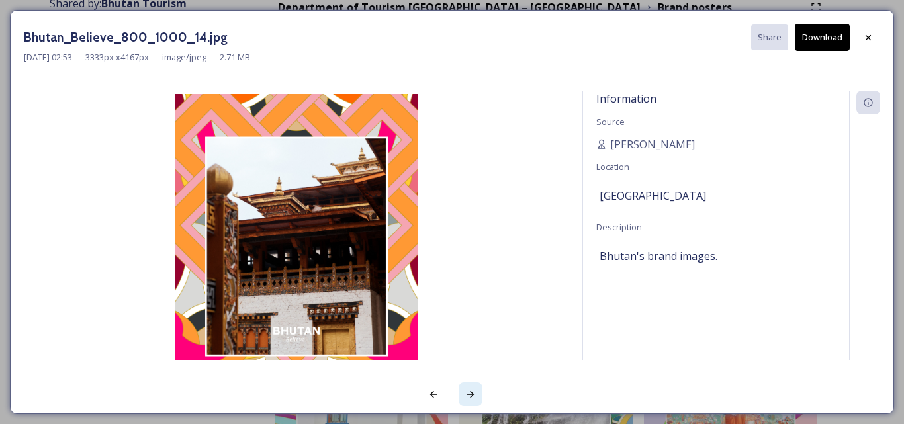
click at [472, 392] on icon at bounding box center [470, 394] width 7 height 7
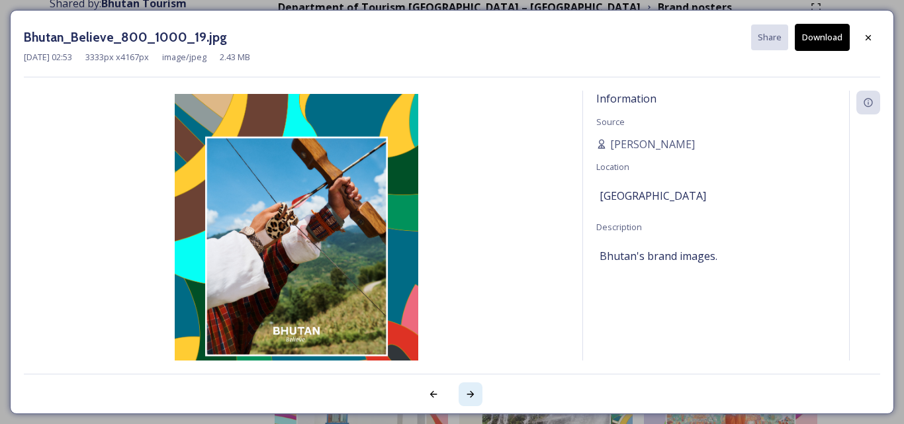
click at [472, 392] on icon at bounding box center [470, 394] width 7 height 7
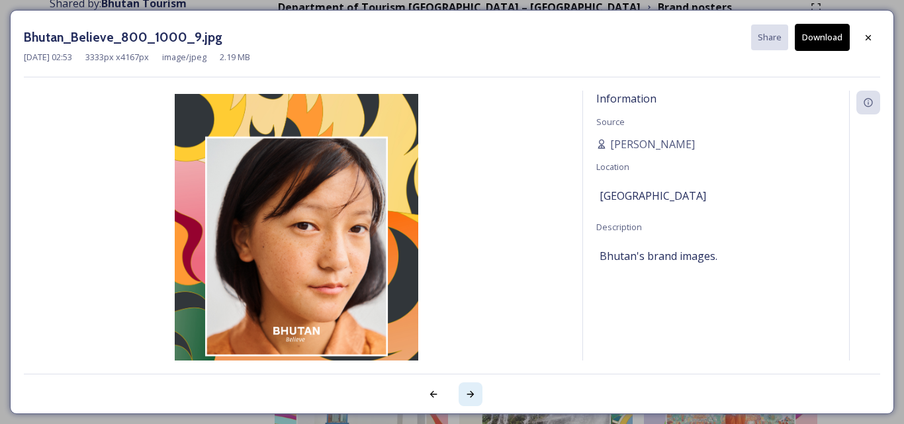
click at [472, 392] on icon at bounding box center [470, 394] width 7 height 7
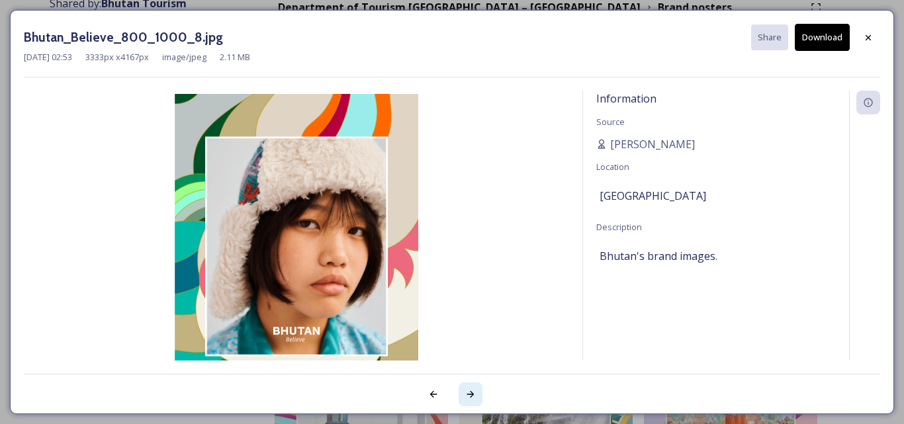
click at [472, 392] on icon at bounding box center [470, 394] width 7 height 7
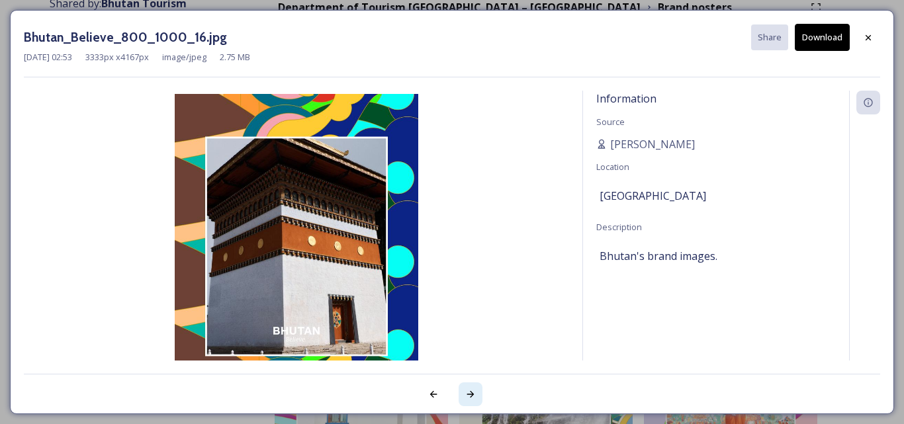
click at [472, 392] on icon at bounding box center [470, 394] width 7 height 7
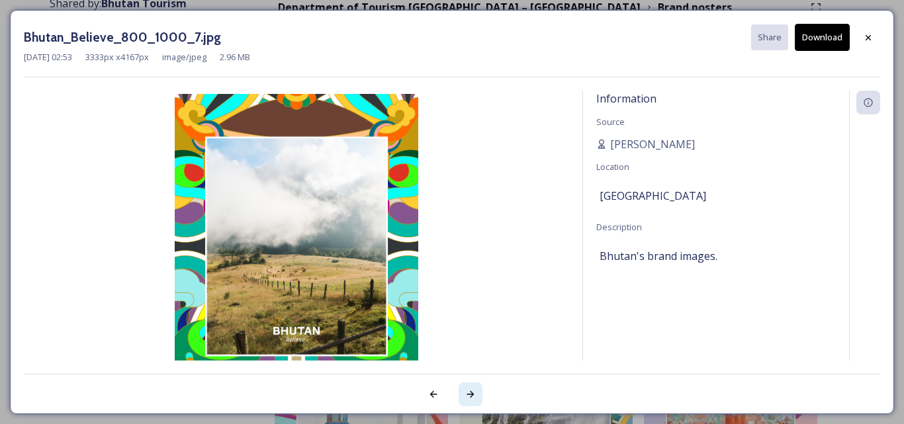
click at [472, 392] on icon at bounding box center [470, 394] width 7 height 7
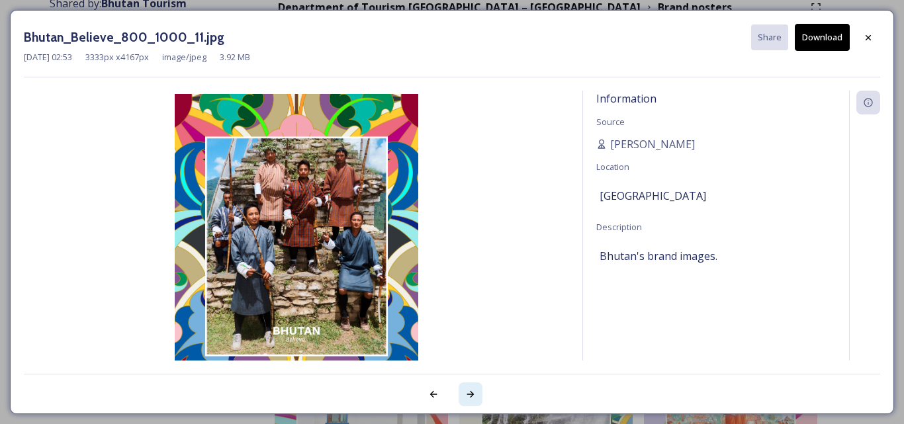
click at [472, 392] on icon at bounding box center [470, 394] width 7 height 7
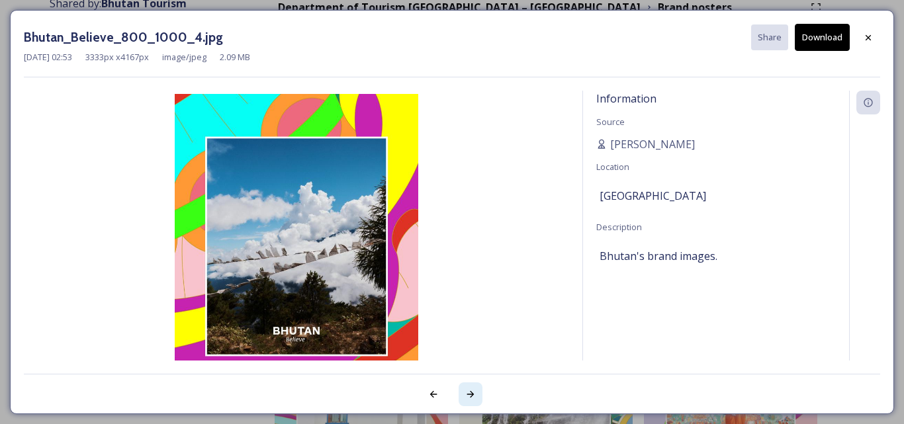
click at [472, 392] on icon at bounding box center [470, 394] width 7 height 7
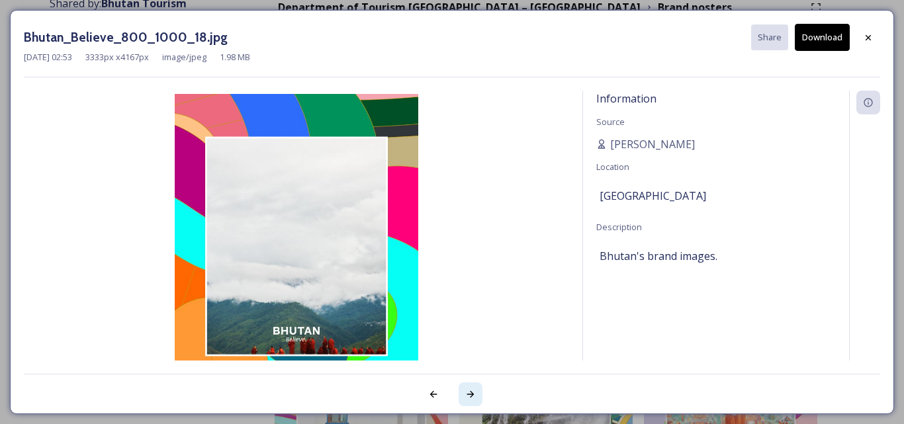
click at [472, 392] on icon at bounding box center [470, 394] width 7 height 7
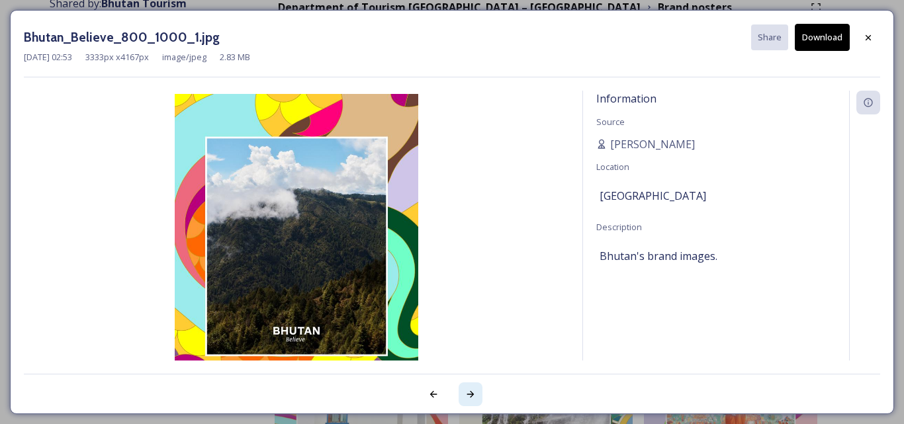
click at [472, 392] on icon at bounding box center [470, 394] width 7 height 7
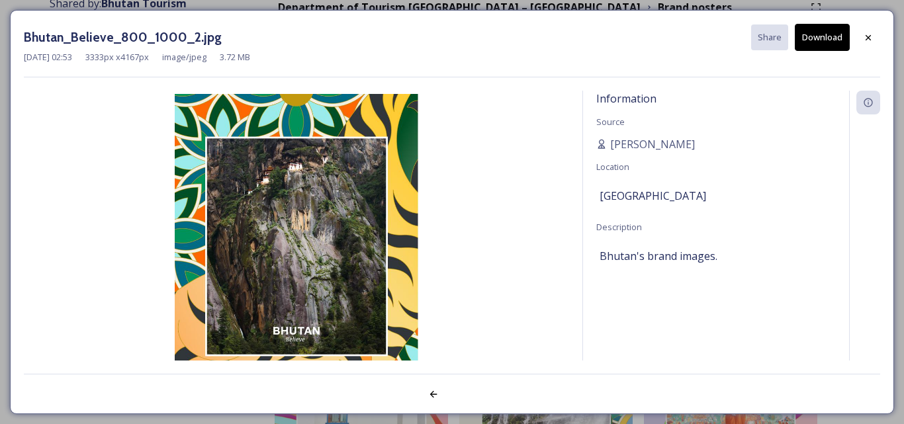
click at [472, 392] on div at bounding box center [452, 387] width 856 height 26
click at [868, 32] on icon at bounding box center [868, 37] width 11 height 11
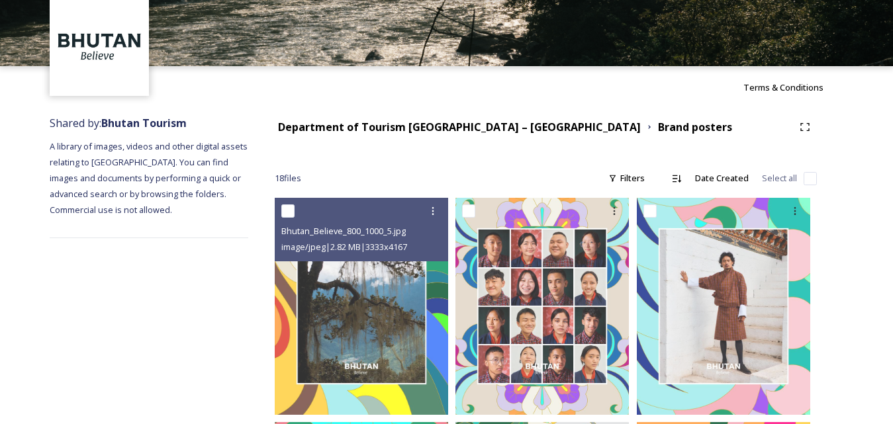
scroll to position [0, 0]
